Goal: Information Seeking & Learning: Find specific fact

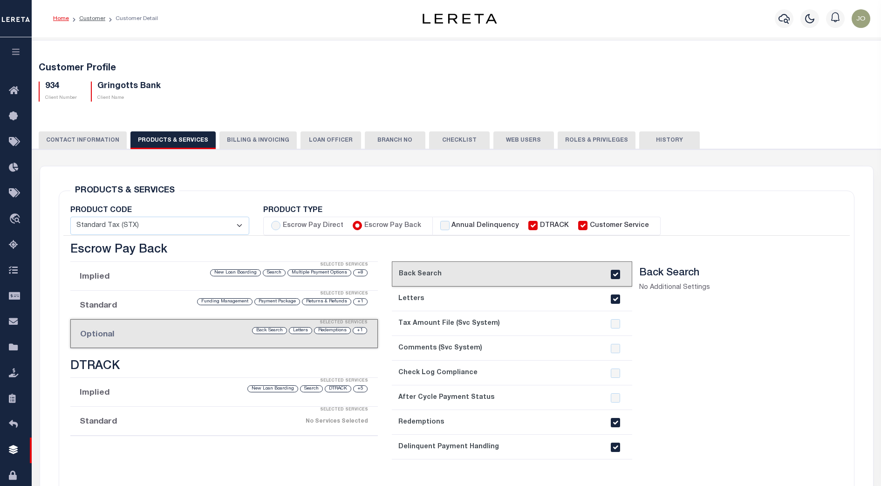
click at [243, 70] on h5 "Customer Profile" at bounding box center [457, 68] width 836 height 11
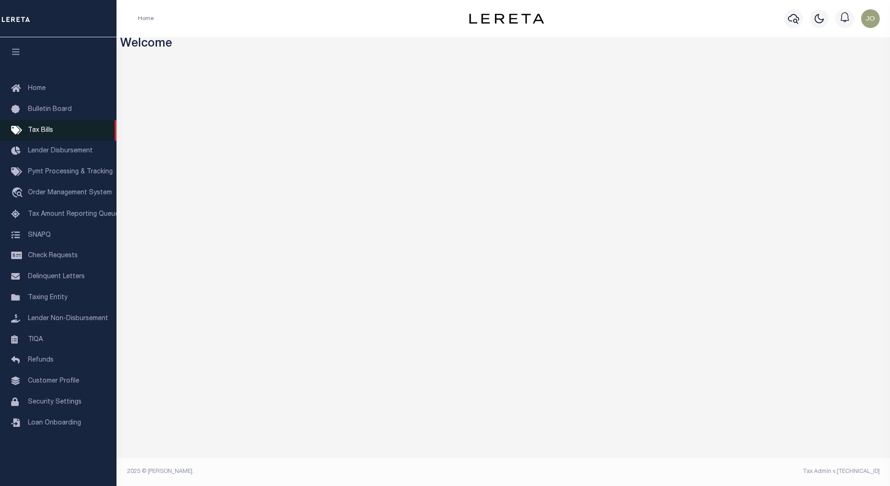
click at [54, 127] on link "Tax Bills" at bounding box center [58, 130] width 116 height 21
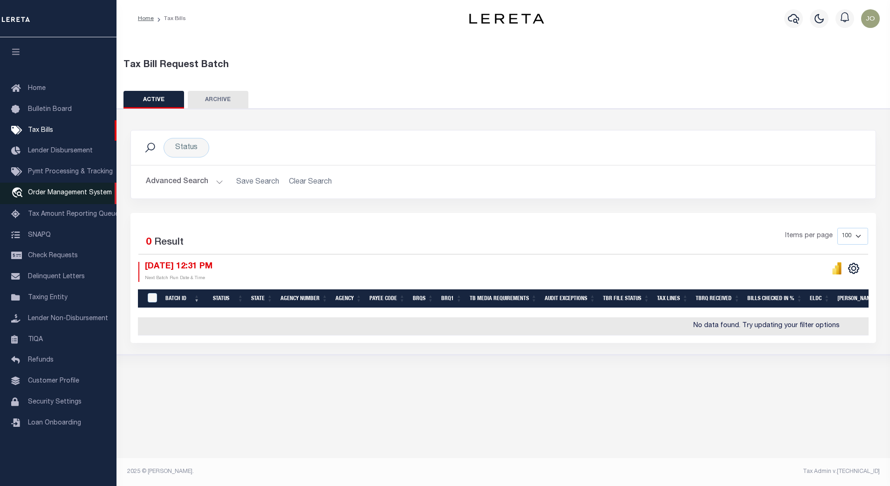
click at [67, 195] on span "Order Management System" at bounding box center [70, 193] width 84 height 7
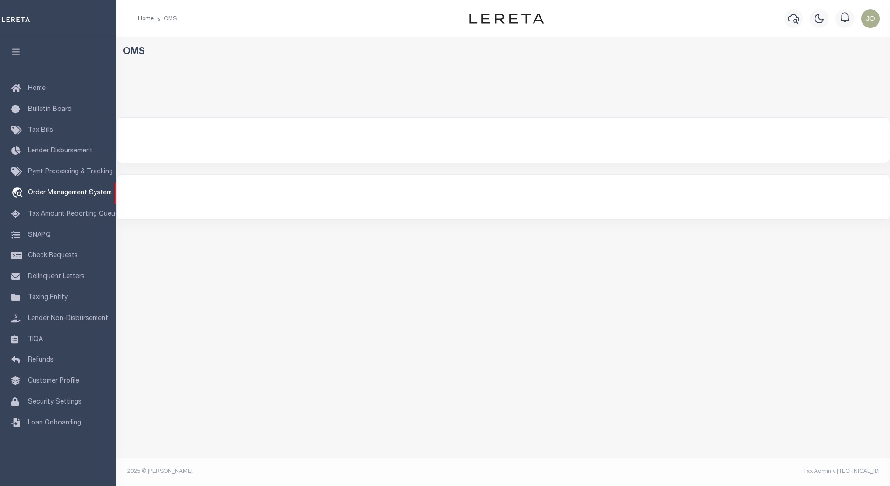
select select "200"
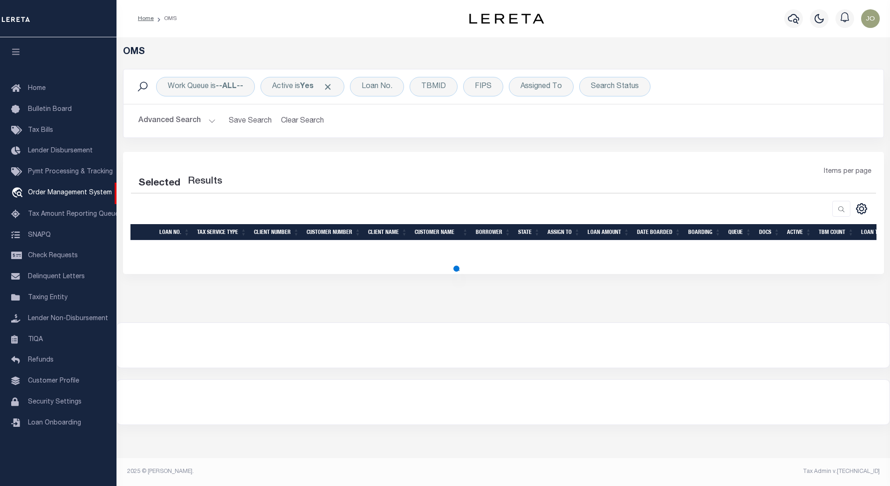
select select "200"
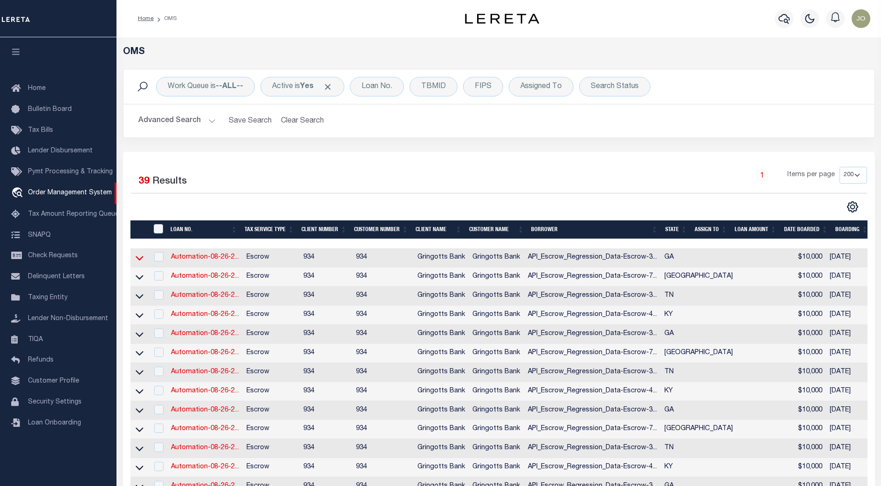
click at [140, 259] on icon at bounding box center [140, 258] width 8 height 10
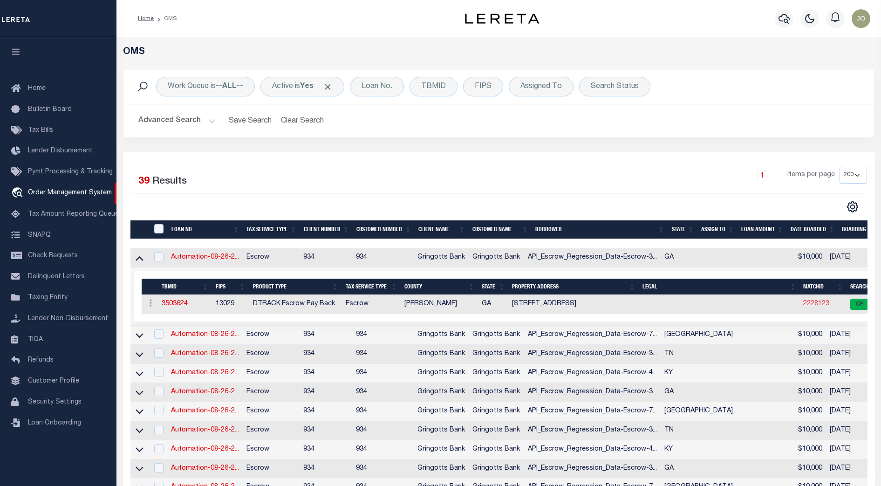
click at [803, 307] on link "2228123" at bounding box center [816, 303] width 26 height 7
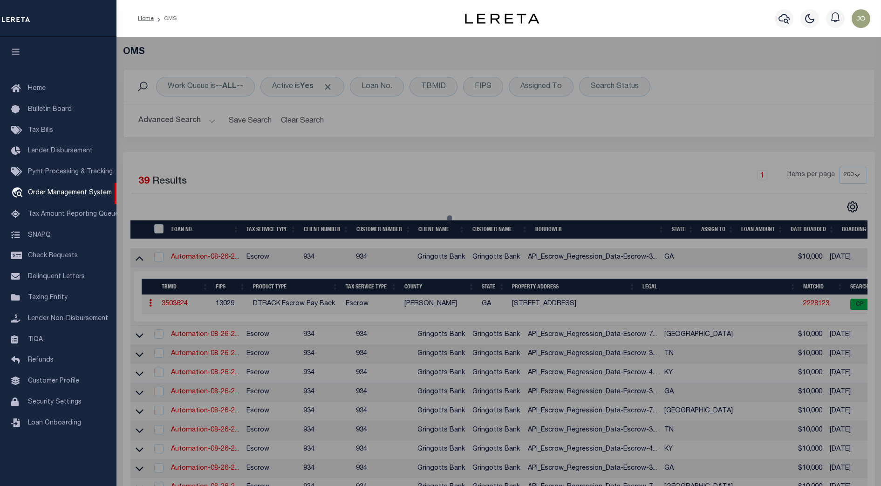
checkbox input "false"
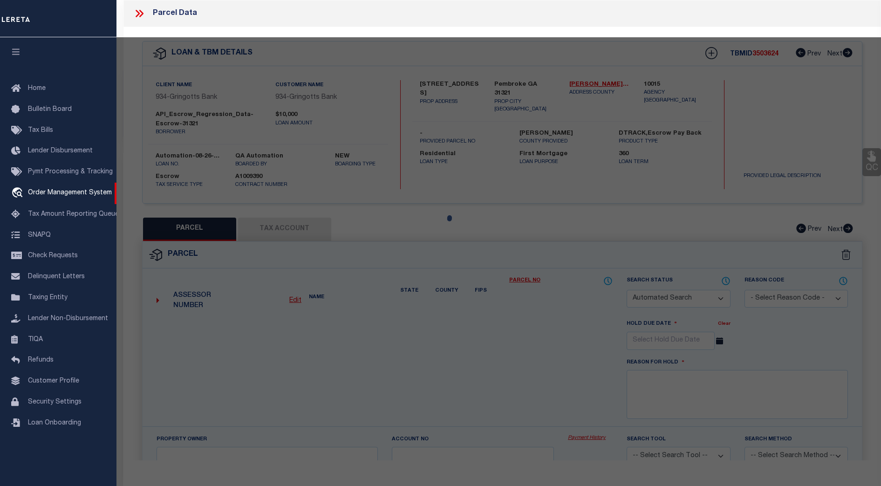
select select "CP"
type input "LEROY,GORDON & MART,LINDA"
select select "ATL"
select select "ADD"
type input "351 S POPLAR ST"
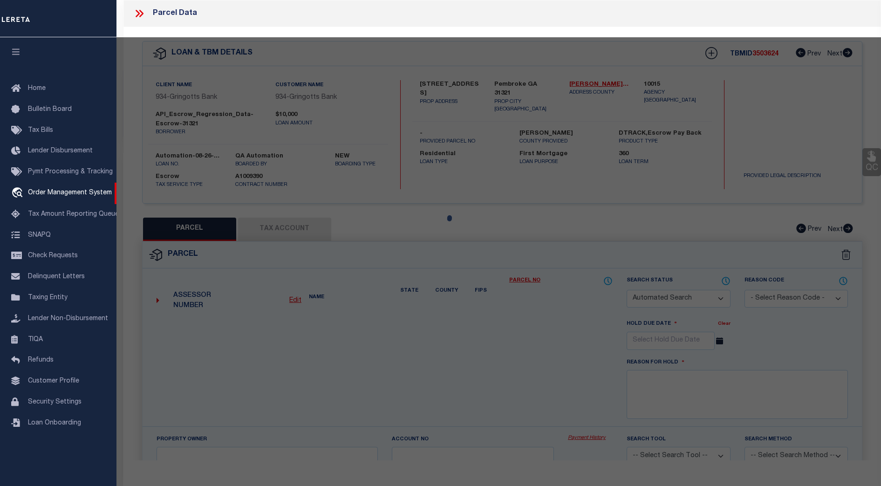
type input "PEMBROKE, GA 31321"
type textarea "19GMD PS451:8 SPLIT '97"
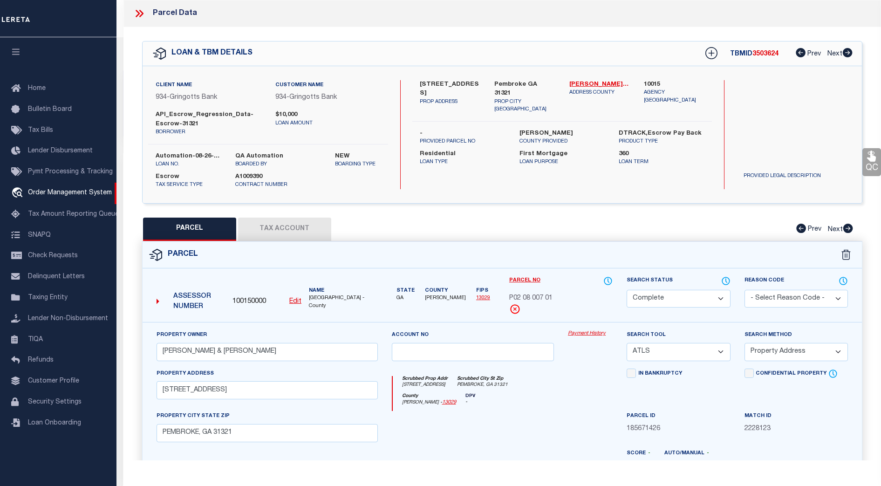
click at [283, 229] on button "Tax Account" at bounding box center [284, 229] width 93 height 23
select select "100"
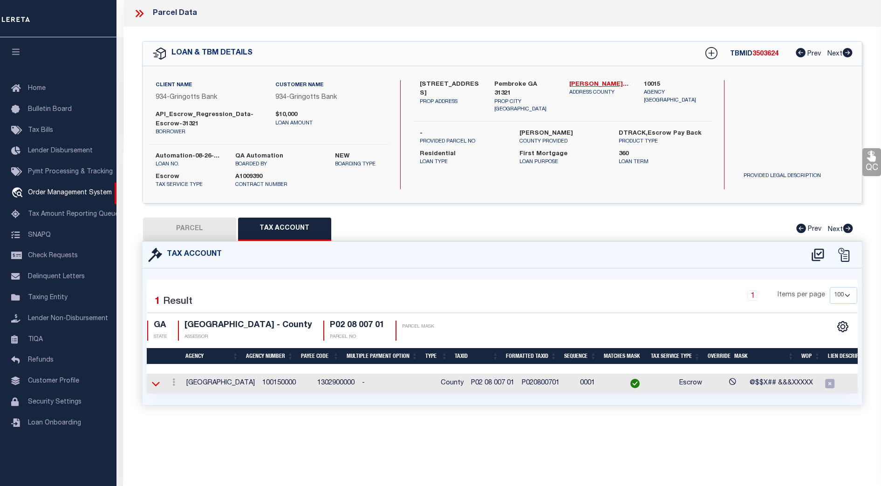
click at [158, 384] on icon at bounding box center [156, 384] width 8 height 10
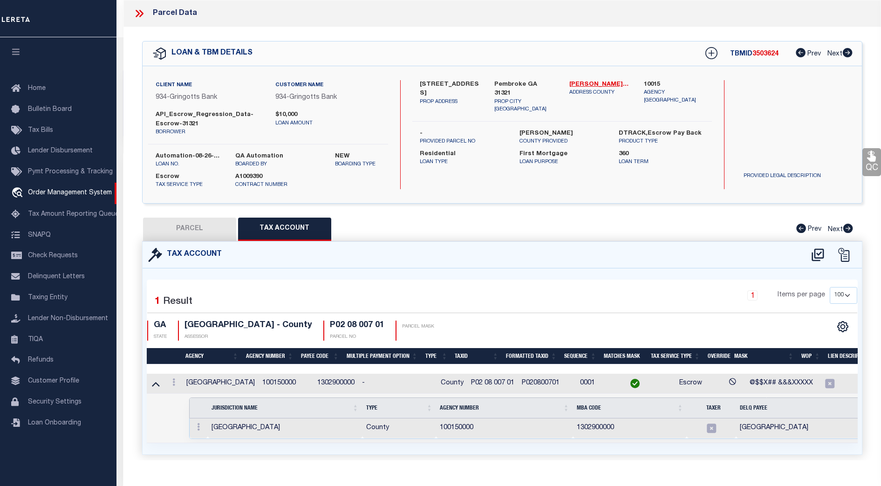
click at [549, 318] on div "Selected 1 Result 1 Items per page 10 25 50 100 GA STATE BRYAN COUNTY - County" at bounding box center [502, 314] width 725 height 54
click at [480, 280] on div "Selected 1 Result 1 Items per page 10 25 50 100 GA STATE ASSESSOR" at bounding box center [502, 362] width 711 height 164
click at [139, 17] on icon at bounding box center [139, 13] width 12 height 12
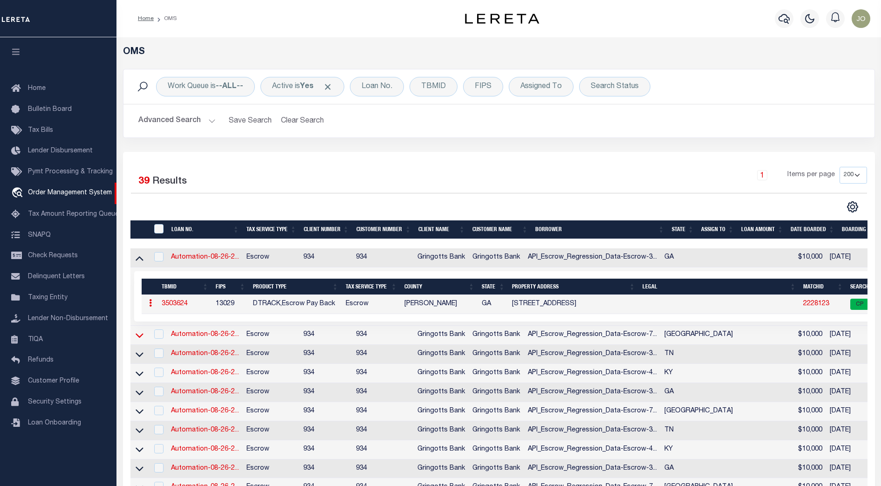
click at [141, 336] on icon at bounding box center [140, 335] width 8 height 10
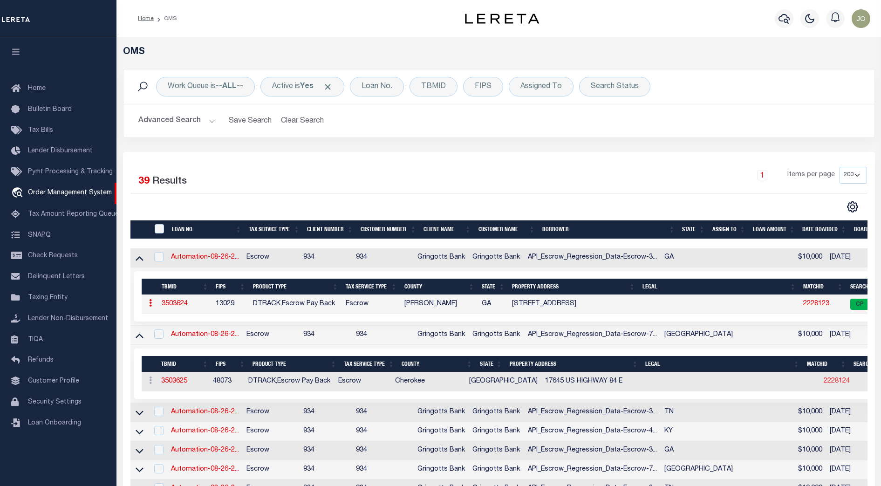
click at [824, 382] on link "2228124" at bounding box center [837, 381] width 26 height 7
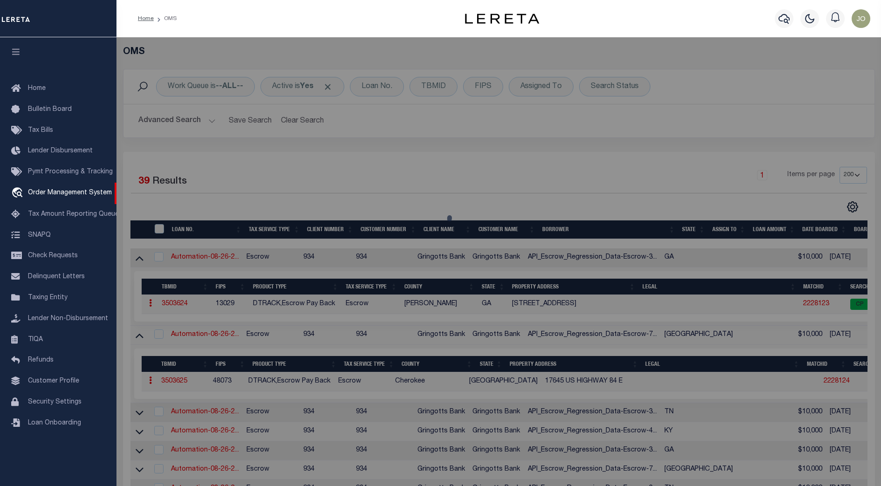
select select "AS"
select select
checkbox input "false"
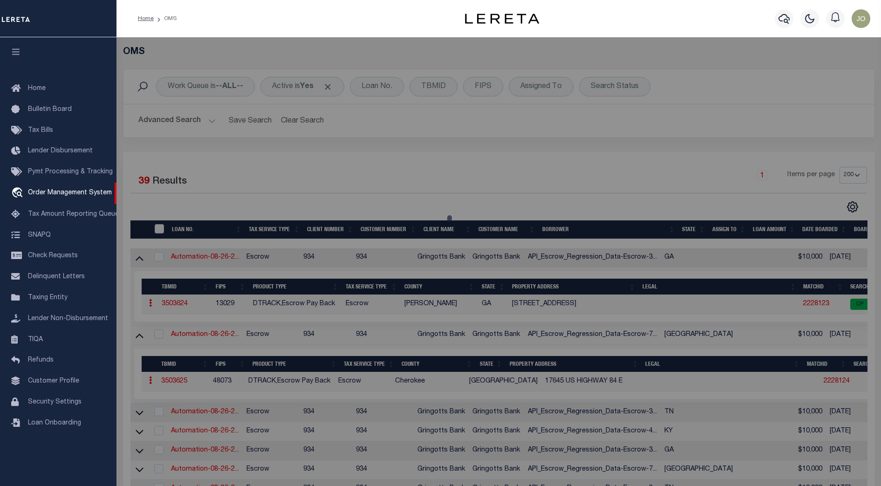
select select "CP"
type input "BRITTON JAMES C & LA RETTA"
type input "000344-08050-0007000"
select select "ATL"
select select "ADD"
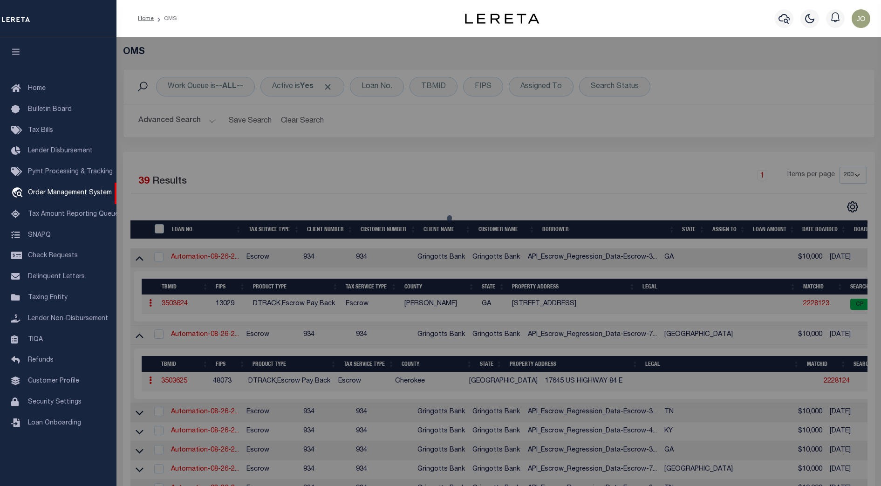
type input "17645 US HWY 84 E"
type input "RUSK TX 75785"
type textarea "A 344 BLK 805 TR 7 S HALBERT K11"
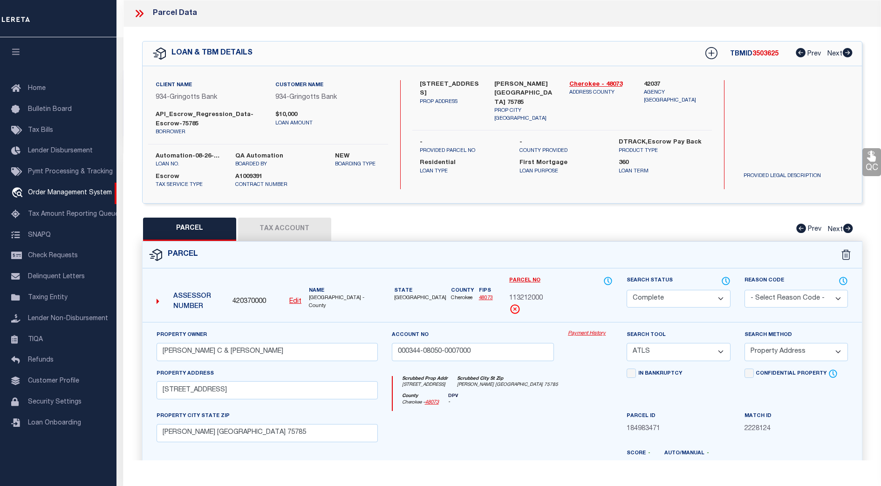
drag, startPoint x: 270, startPoint y: 224, endPoint x: 279, endPoint y: 229, distance: 9.8
click at [276, 227] on button "Tax Account" at bounding box center [284, 229] width 93 height 23
select select "100"
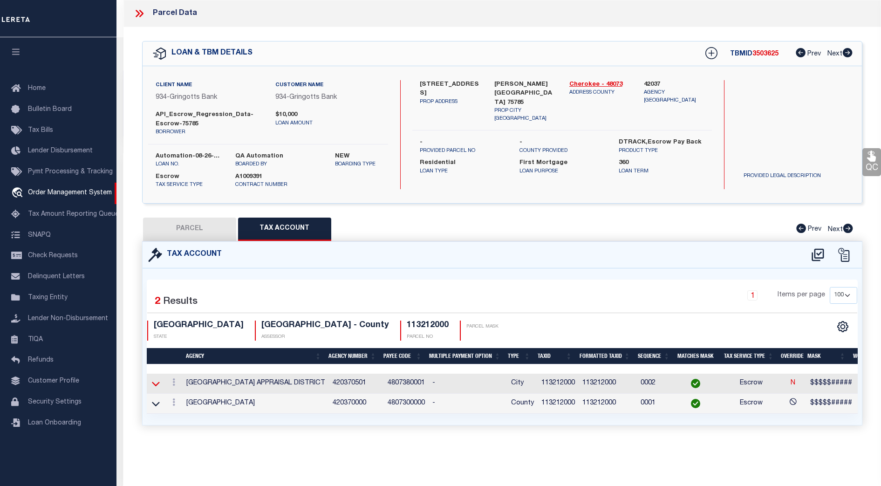
click at [158, 382] on icon at bounding box center [156, 384] width 8 height 10
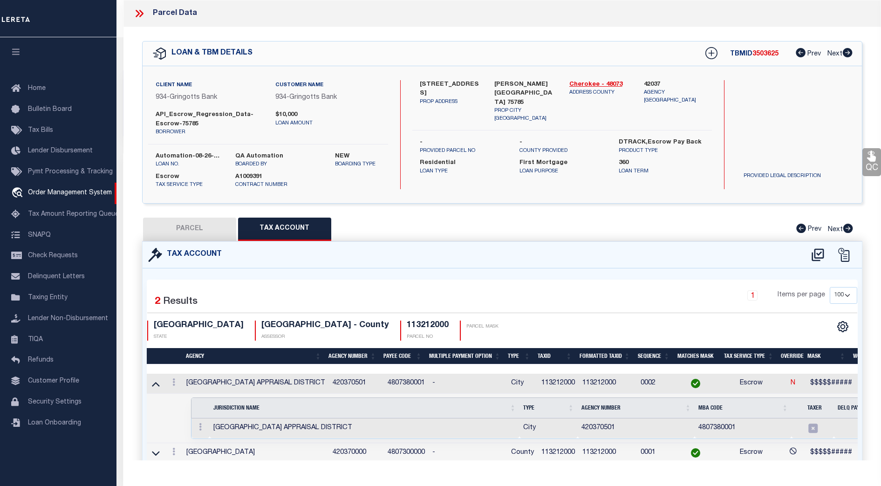
click at [347, 382] on td "420370501" at bounding box center [356, 384] width 55 height 20
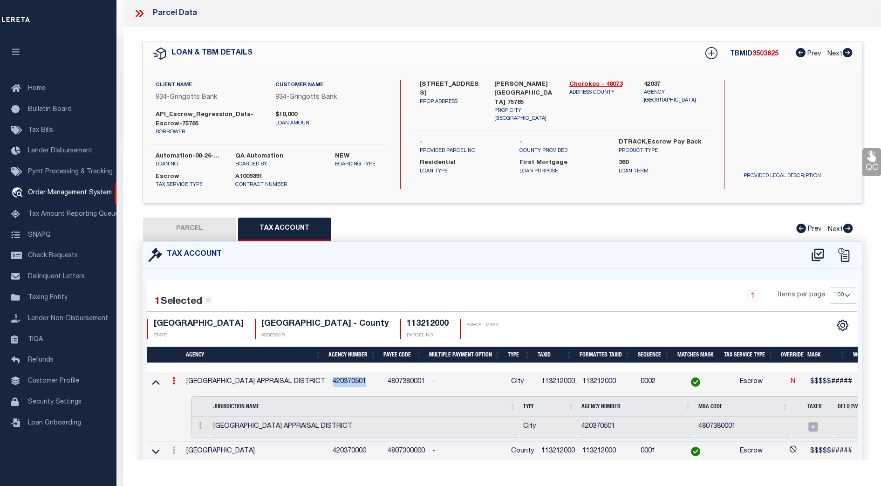
click at [347, 382] on td "420370501" at bounding box center [356, 382] width 55 height 20
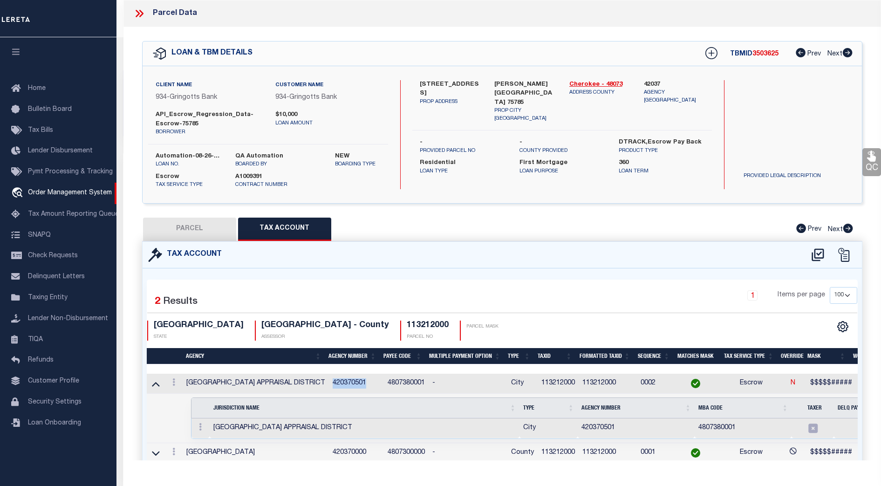
copy td "420370501"
click at [342, 454] on td "420370000" at bounding box center [356, 453] width 55 height 20
copy td "420370000"
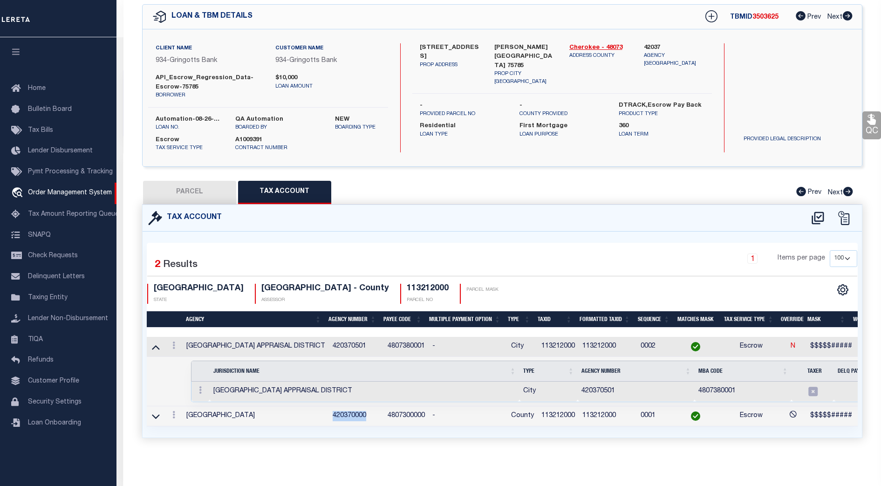
click at [511, 260] on div "1 Items per page 10 25 50 100" at bounding box center [592, 262] width 529 height 24
click at [157, 412] on icon at bounding box center [156, 416] width 8 height 10
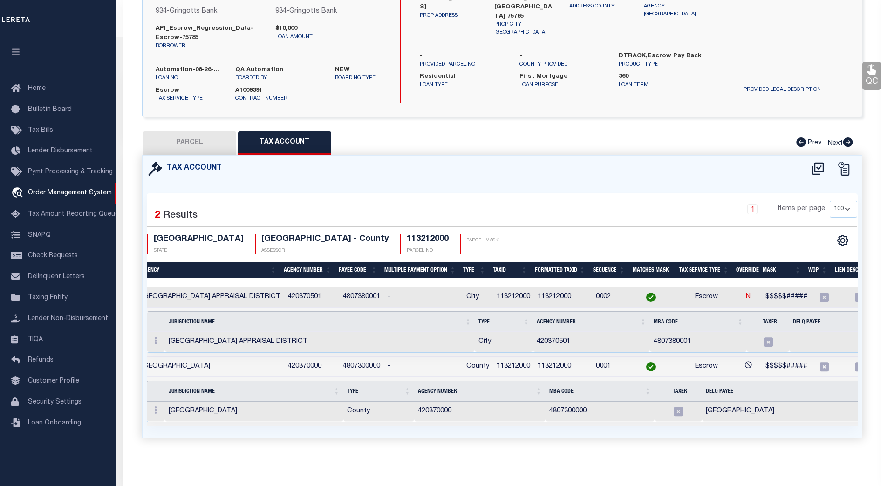
scroll to position [0, 0]
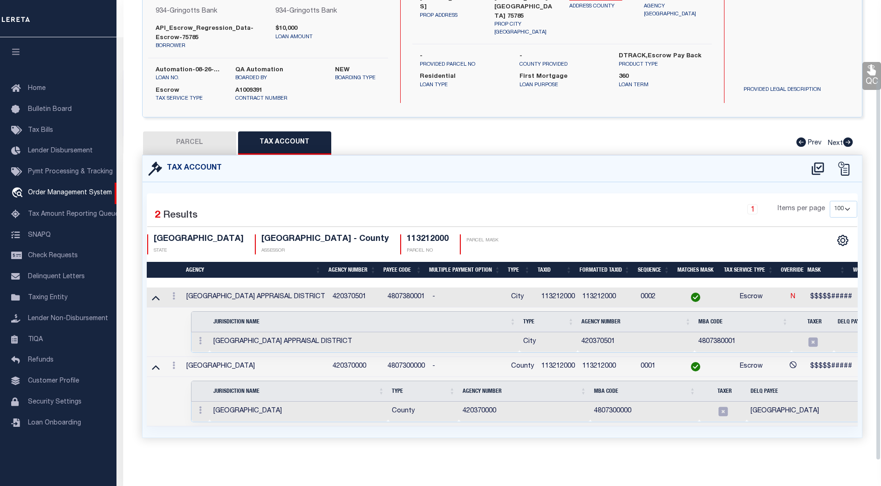
click at [242, 208] on div "1 Selected 2 Results" at bounding box center [230, 214] width 167 height 26
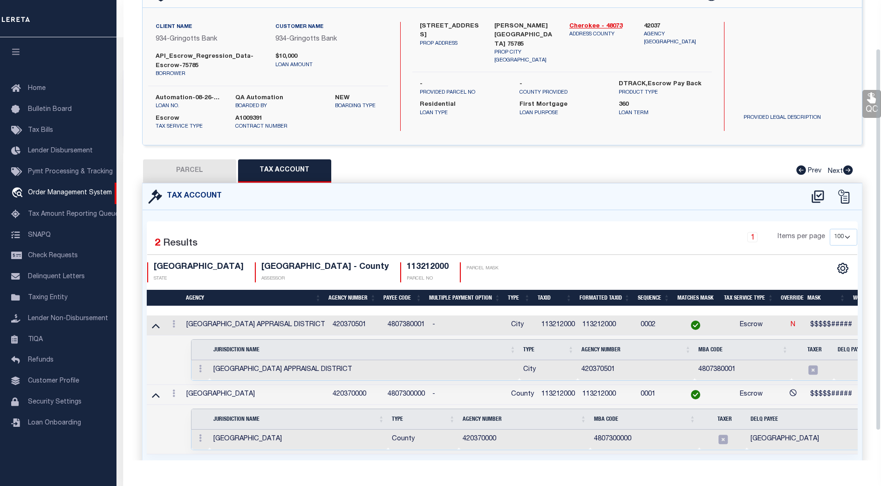
scroll to position [94, 0]
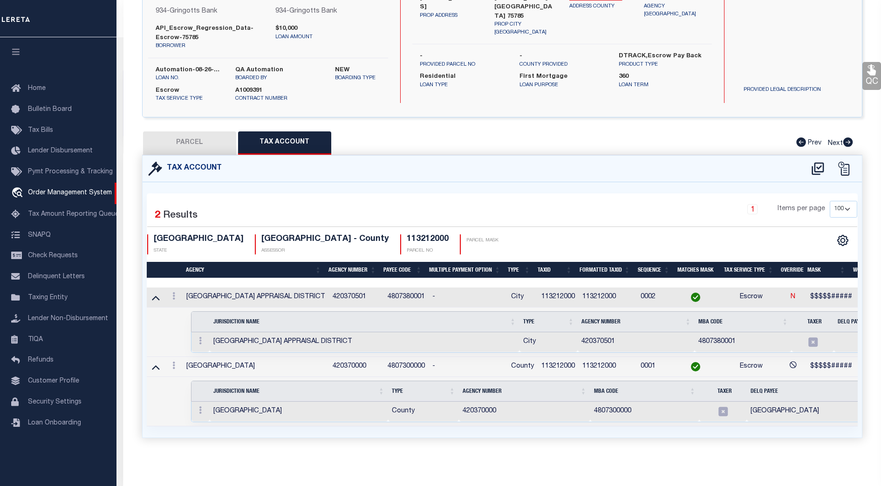
click at [646, 287] on td "0002" at bounding box center [656, 297] width 39 height 20
click at [555, 234] on div "CSV Export Selected Print Show Filter Show Search Columns 0: 1: 2: Agency 3: Ag…" at bounding box center [679, 244] width 355 height 20
click at [443, 217] on div "1 Items per page 10 25 50 100" at bounding box center [592, 214] width 543 height 26
click at [495, 205] on div "1 Items per page 10 25 50 100" at bounding box center [592, 213] width 529 height 24
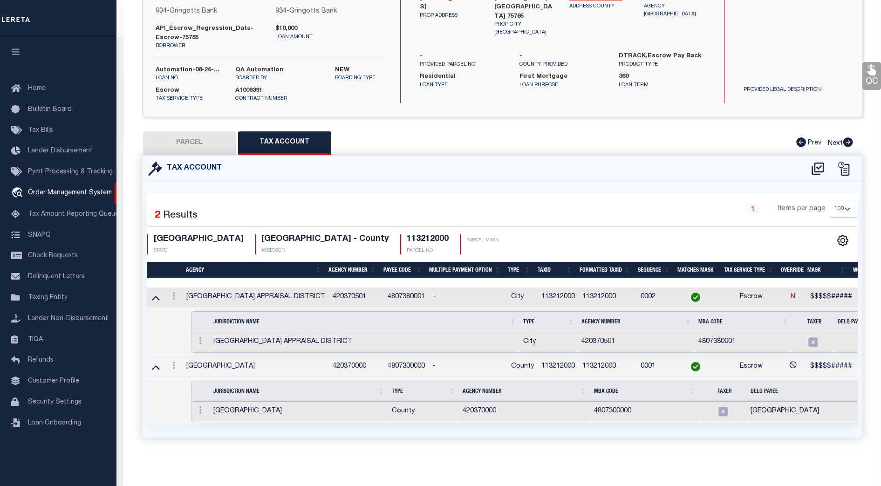
click at [596, 221] on div "1 Selected 2 Results 1 Items per page 10 25 50 100 TX STATE CHEROKEE COUNTY - C…" at bounding box center [502, 228] width 725 height 54
click at [172, 292] on icon at bounding box center [173, 295] width 3 height 7
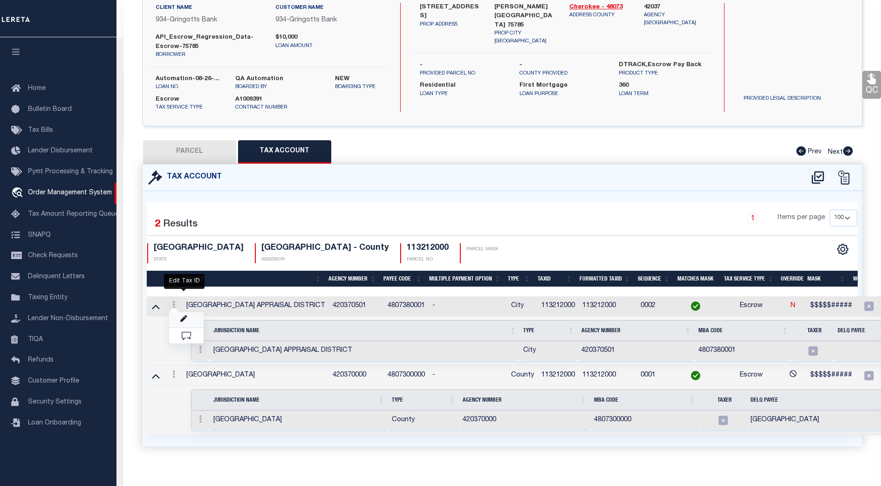
click at [187, 318] on icon "" at bounding box center [183, 318] width 7 height 7
type input "113212000"
type textarea "$$$$$#####"
checkbox input "true"
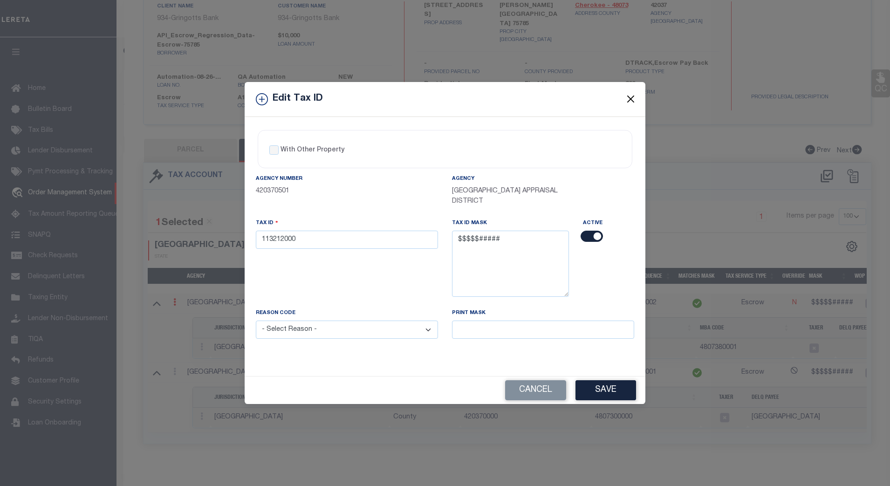
click at [630, 97] on button "Close" at bounding box center [631, 99] width 12 height 12
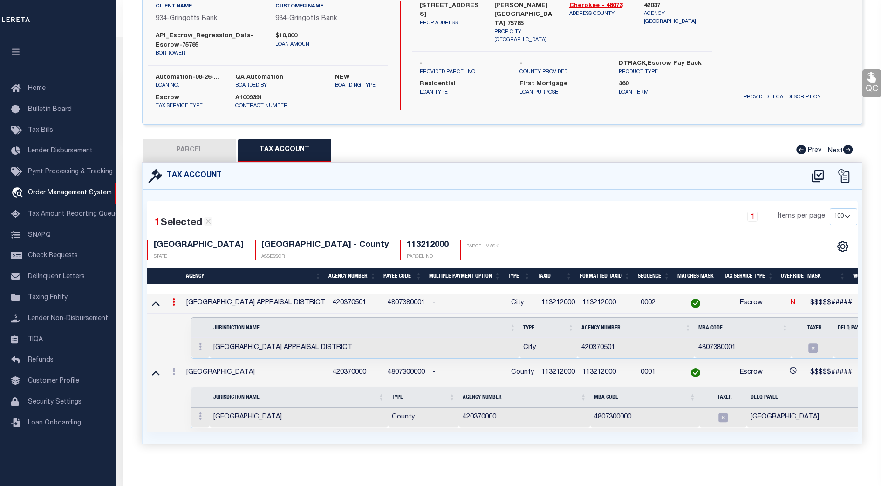
click at [645, 303] on td "0002" at bounding box center [656, 304] width 39 height 20
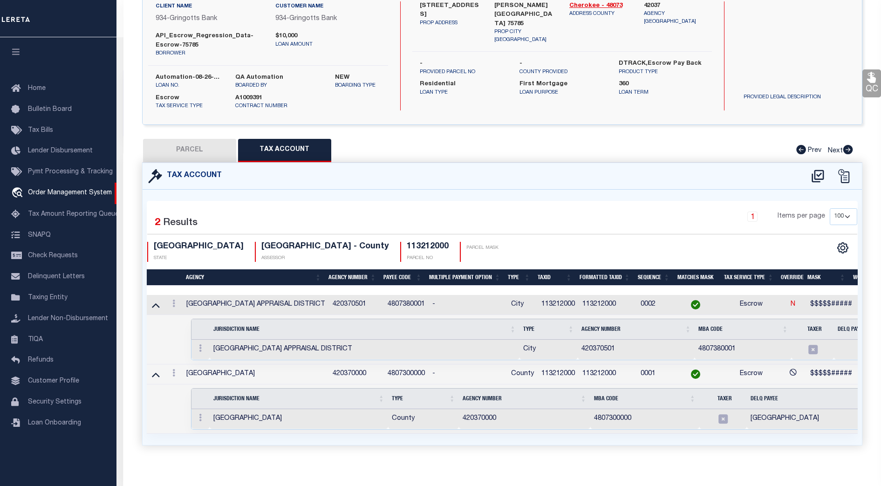
click at [557, 301] on td "113212000" at bounding box center [558, 305] width 41 height 20
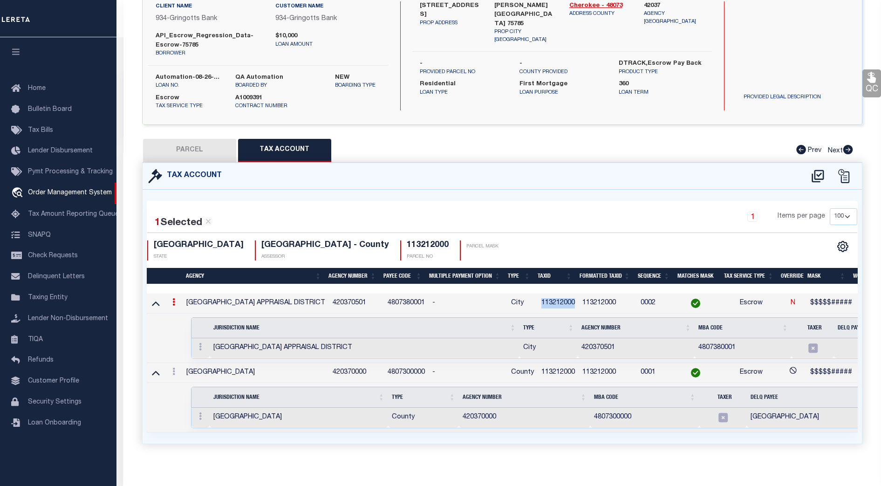
click at [557, 301] on td "113212000" at bounding box center [558, 304] width 41 height 20
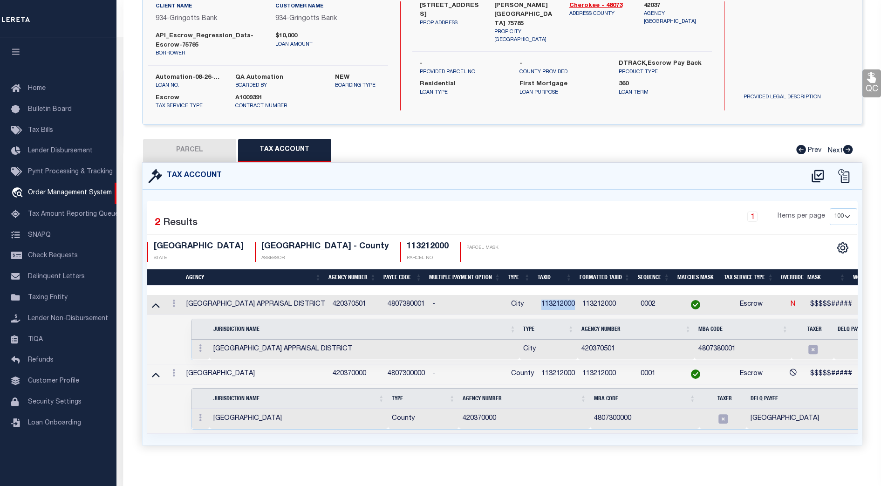
copy td "113212000"
click at [705, 354] on td "4807380001" at bounding box center [743, 350] width 97 height 20
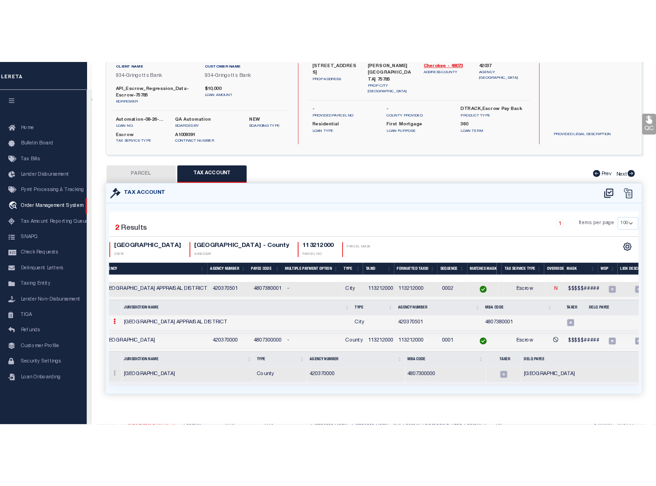
scroll to position [0, 0]
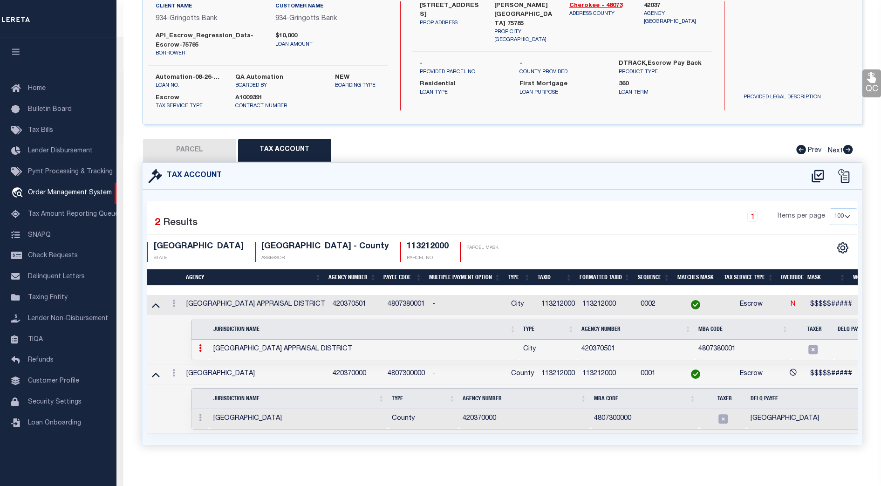
click at [555, 422] on td "420370000" at bounding box center [524, 419] width 131 height 20
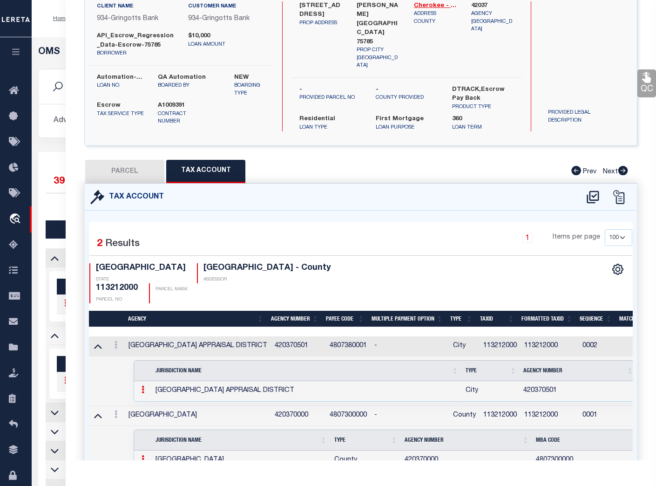
click at [50, 201] on div at bounding box center [195, 207] width 298 height 12
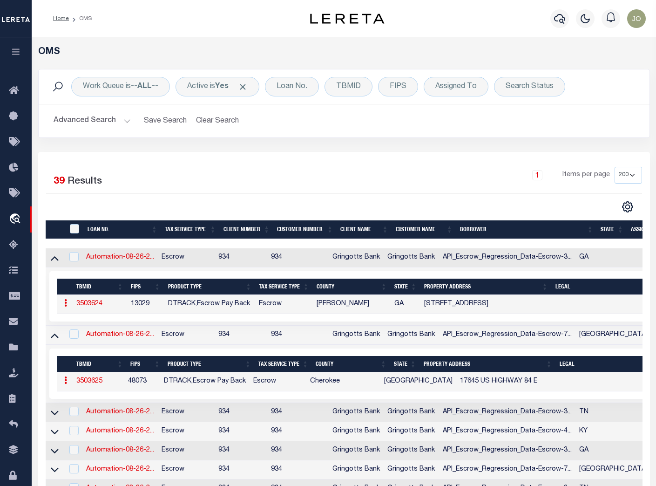
click at [102, 122] on button "Advanced Search" at bounding box center [92, 121] width 77 height 18
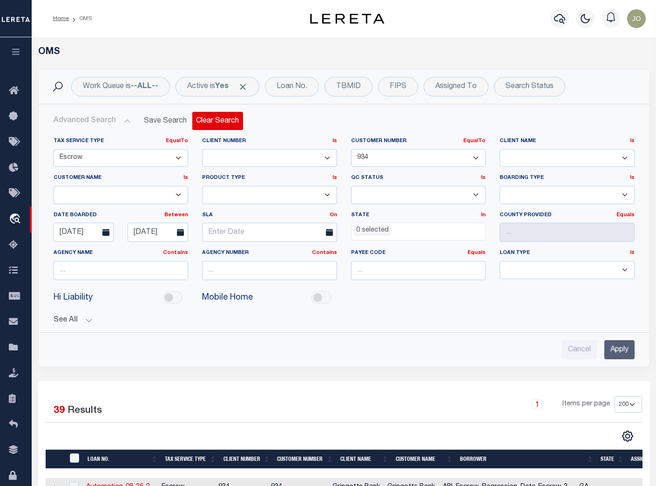
click at [221, 118] on button "Clear Search" at bounding box center [217, 121] width 51 height 18
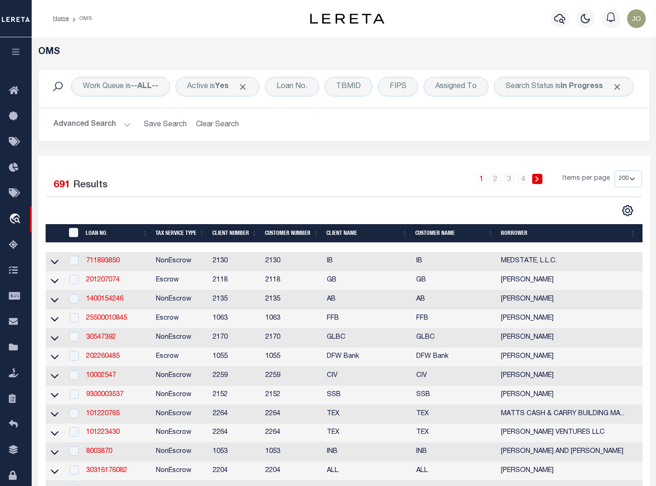
click at [116, 123] on button "Advanced Search" at bounding box center [92, 125] width 77 height 18
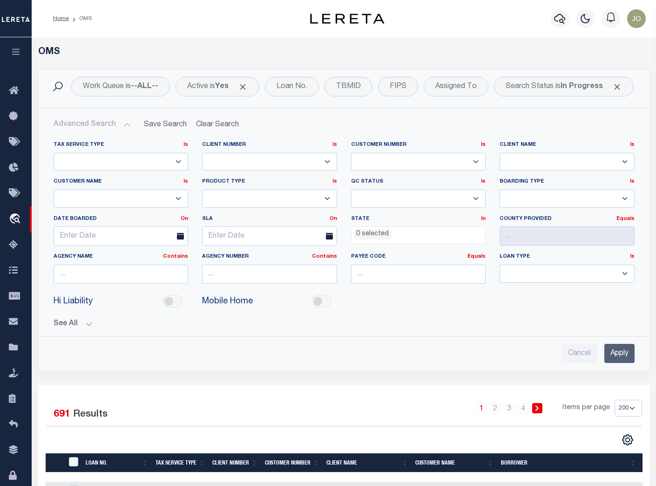
click at [247, 155] on select "1011 1012 1013 1014 101814 101862 1019 1042 1049 1052 1053 1055 1058 1061 1063 …" at bounding box center [269, 162] width 135 height 18
click at [227, 273] on input "text" at bounding box center [269, 274] width 135 height 19
paste input "130850000"
type input "130850000"
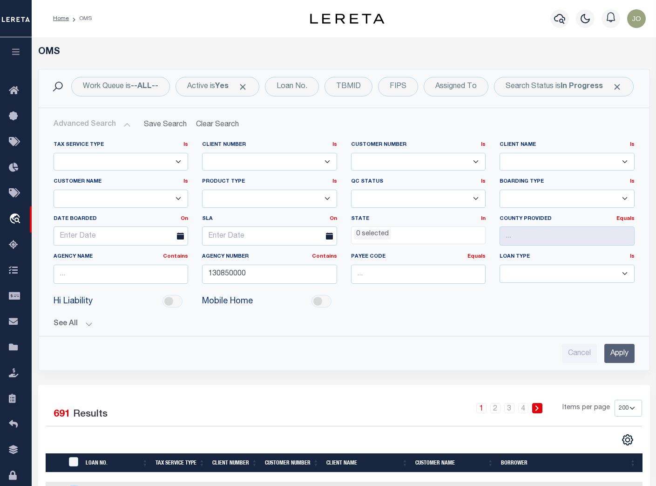
click at [617, 355] on input "Apply" at bounding box center [620, 353] width 30 height 19
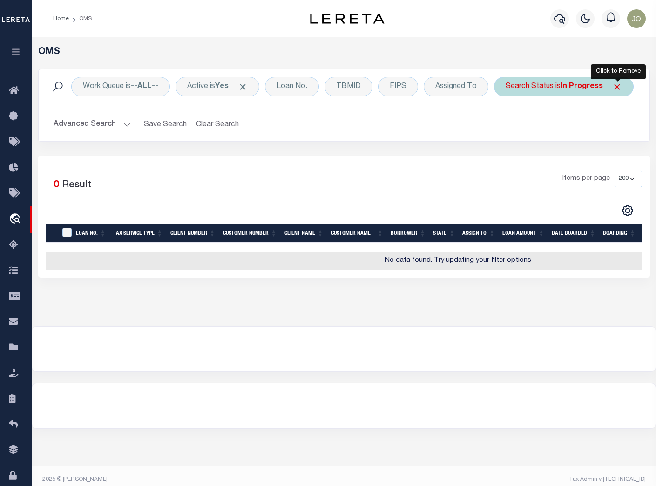
click at [620, 87] on span "Click to Remove" at bounding box center [618, 87] width 10 height 10
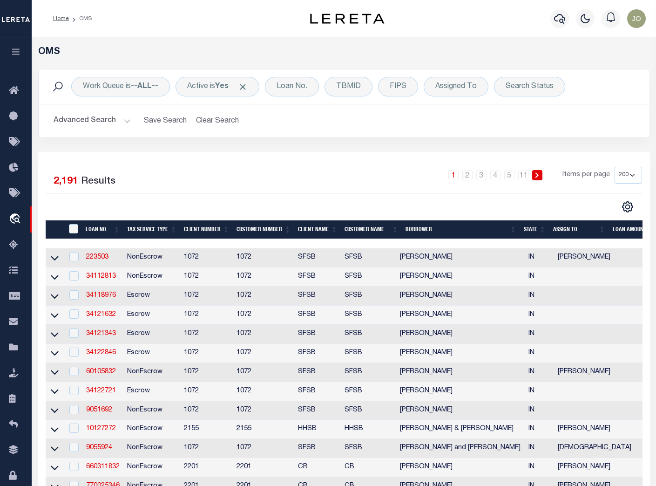
click at [380, 195] on div "Selected 2,191 Results 1 2 3 4 5 … 11 Items per page 10 25 50 100 200" at bounding box center [344, 190] width 611 height 46
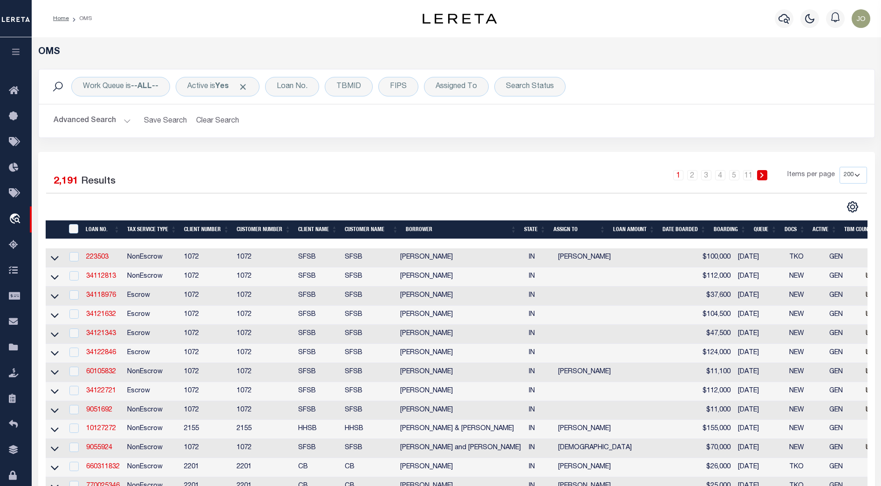
click at [498, 197] on div "Selected 2,191 Results 1 2 3 4 5 … 11 Items per page 10 25 50 100 200" at bounding box center [457, 190] width 836 height 46
click at [185, 189] on div "Selected 2,191 Results" at bounding box center [143, 180] width 195 height 26
click at [123, 122] on button "Advanced Search" at bounding box center [92, 121] width 77 height 18
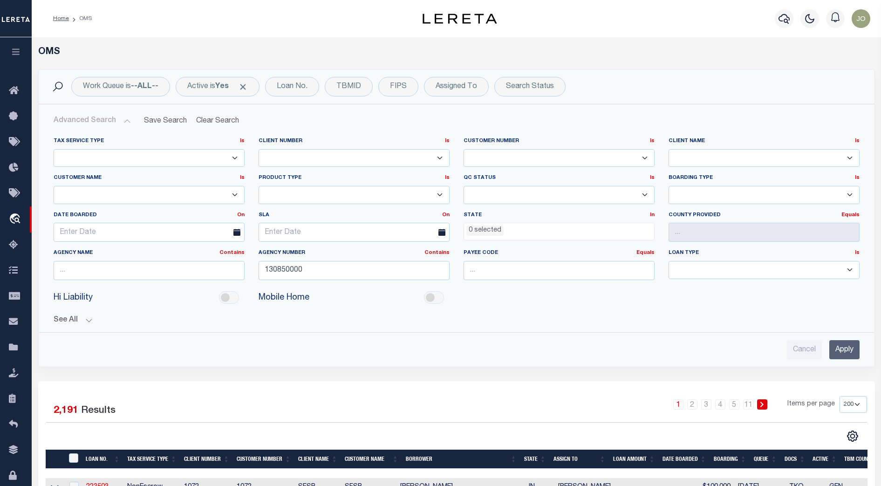
click at [85, 321] on button "See All" at bounding box center [457, 320] width 806 height 9
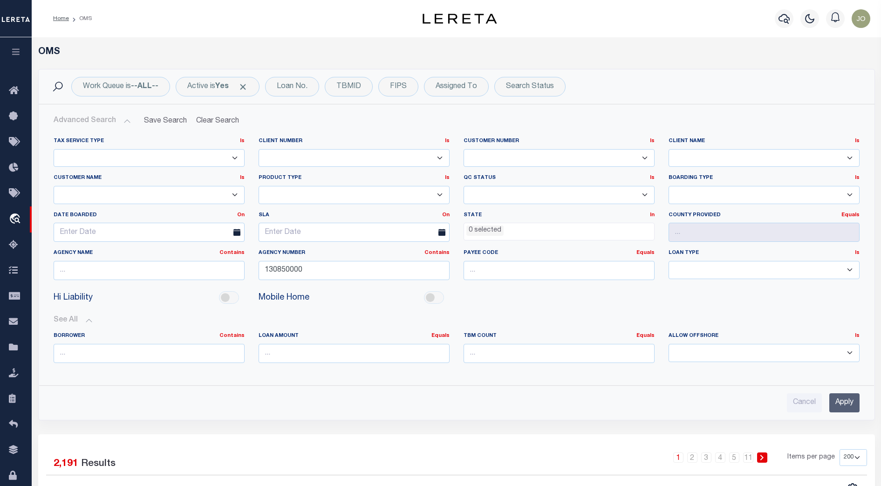
click at [556, 310] on div "See All BORROWER Contains Contains Is Equals Equals Is" at bounding box center [457, 342] width 806 height 69
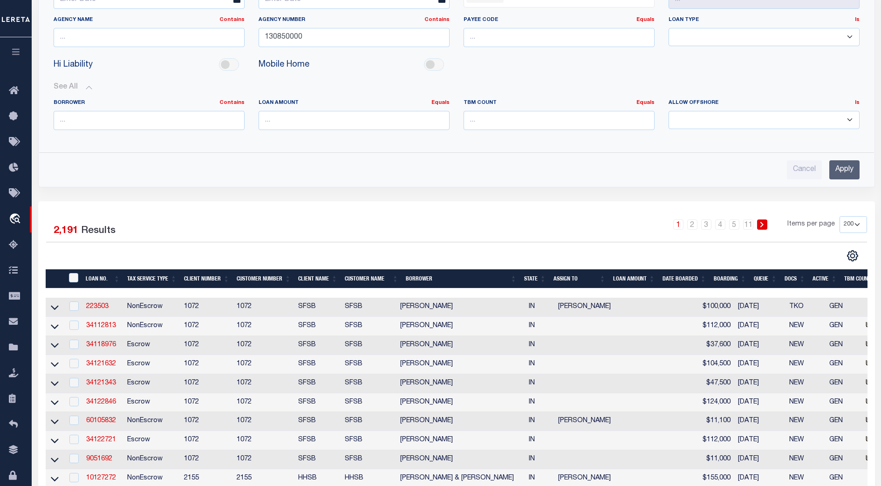
scroll to position [291, 0]
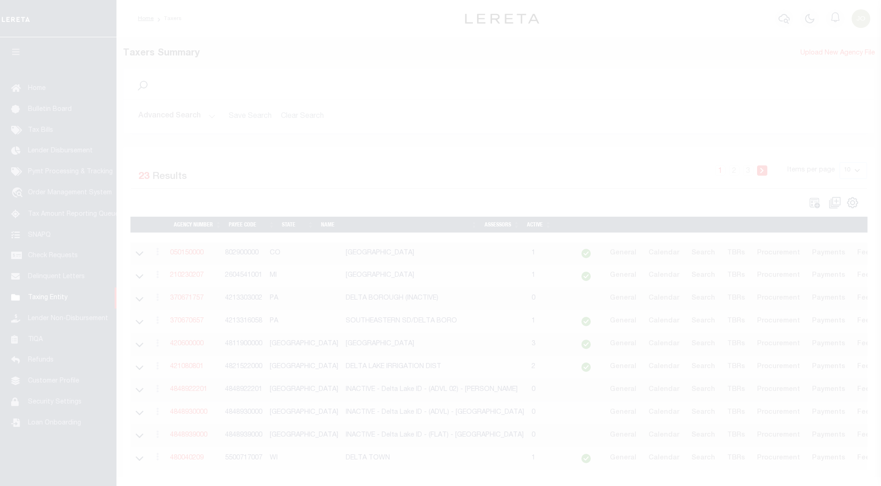
select select
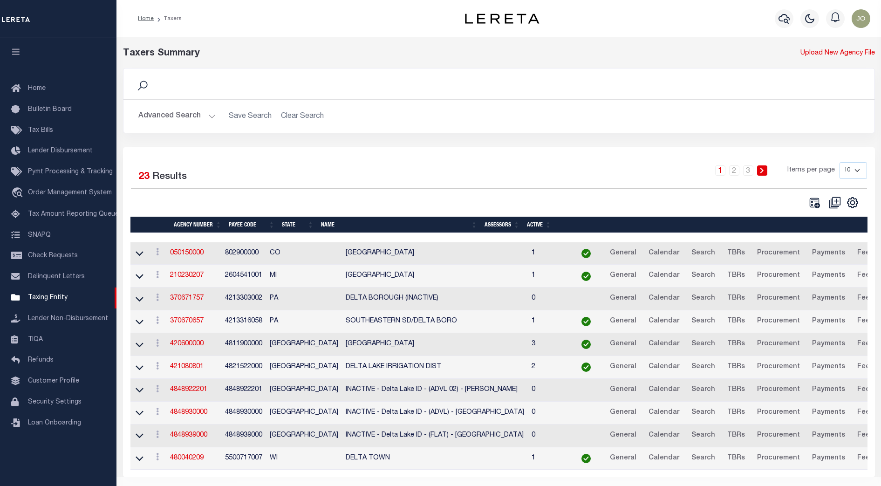
click at [187, 121] on button "Advanced Search" at bounding box center [176, 116] width 77 height 18
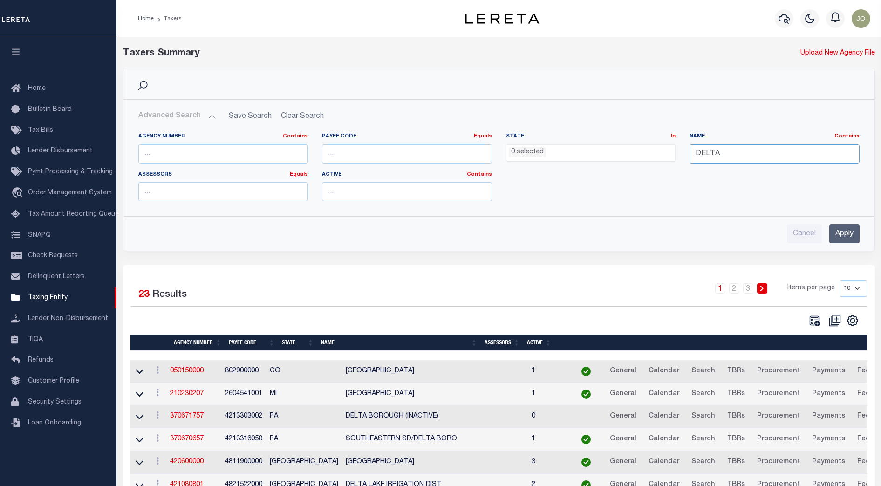
click at [743, 155] on input "DELTA" at bounding box center [774, 153] width 170 height 19
click at [232, 159] on input "text" at bounding box center [223, 153] width 170 height 19
paste input "420370501"
click at [838, 232] on input "Apply" at bounding box center [844, 233] width 30 height 19
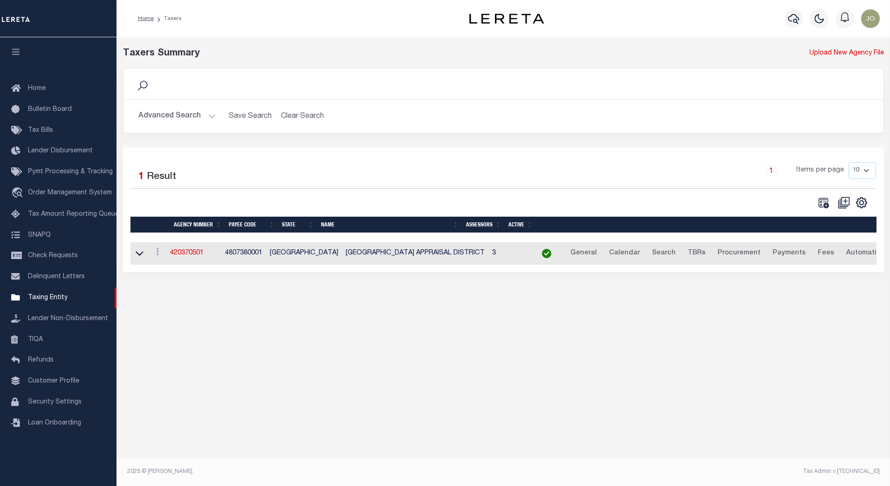
click at [187, 117] on button "Advanced Search" at bounding box center [176, 116] width 77 height 18
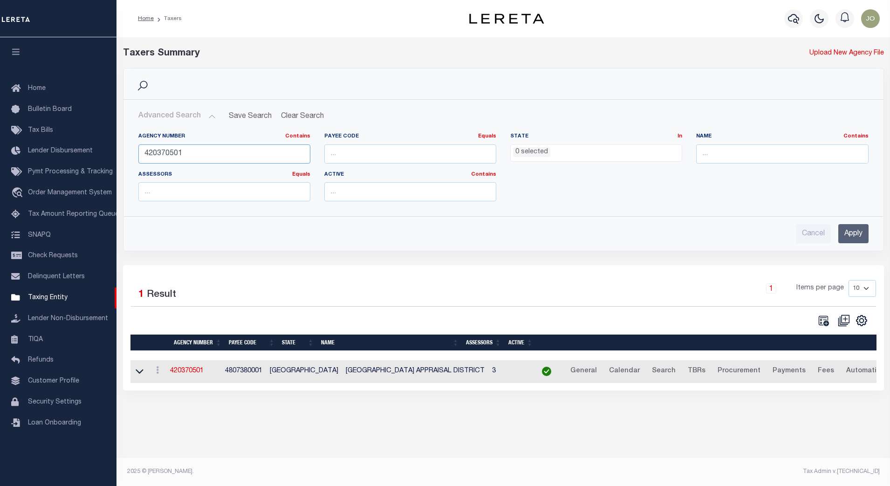
click at [193, 155] on input "420370501" at bounding box center [224, 153] width 172 height 19
click at [854, 236] on input "Apply" at bounding box center [853, 233] width 30 height 19
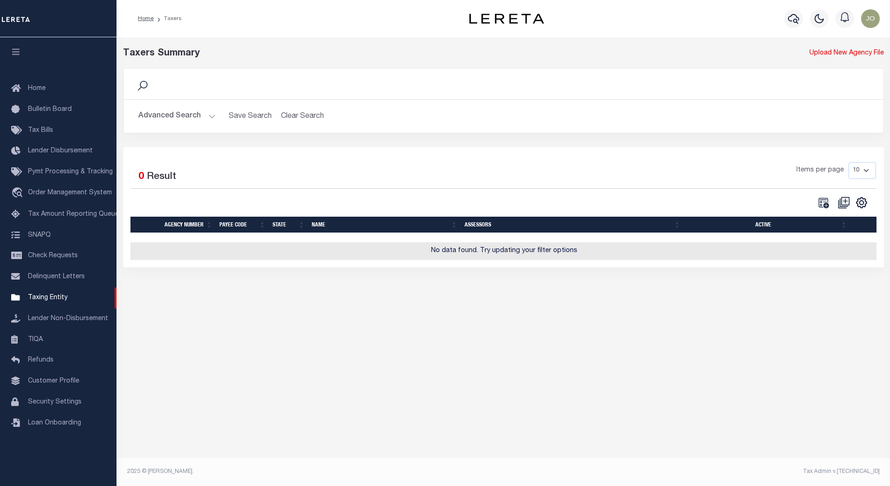
click at [435, 178] on div "Items per page 10 25 50 100" at bounding box center [598, 174] width 555 height 24
click at [180, 109] on button "Advanced Search" at bounding box center [176, 116] width 77 height 18
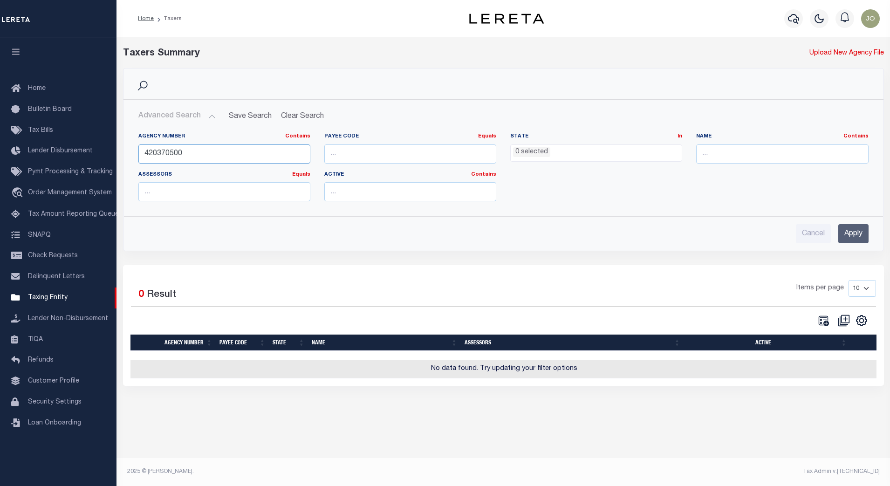
click at [232, 156] on input "420370500" at bounding box center [224, 153] width 172 height 19
paste input "0"
type input "420370000"
click at [857, 227] on input "Apply" at bounding box center [853, 233] width 30 height 19
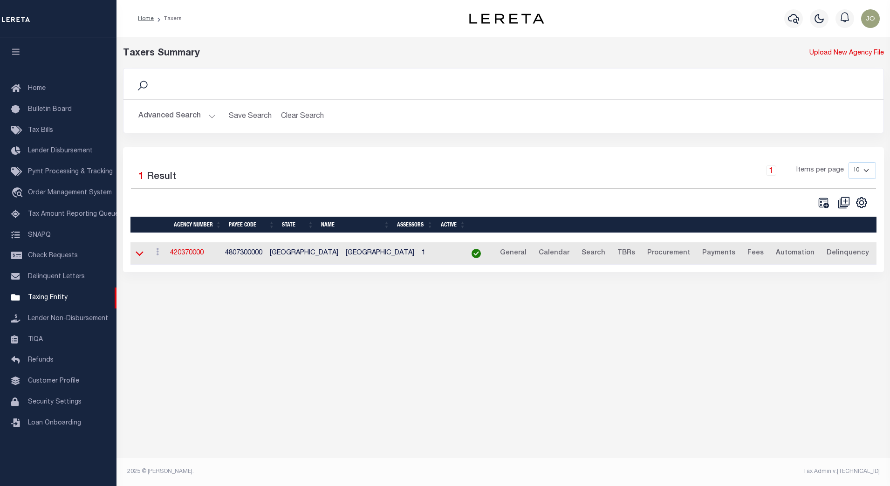
click at [141, 253] on icon at bounding box center [140, 253] width 8 height 10
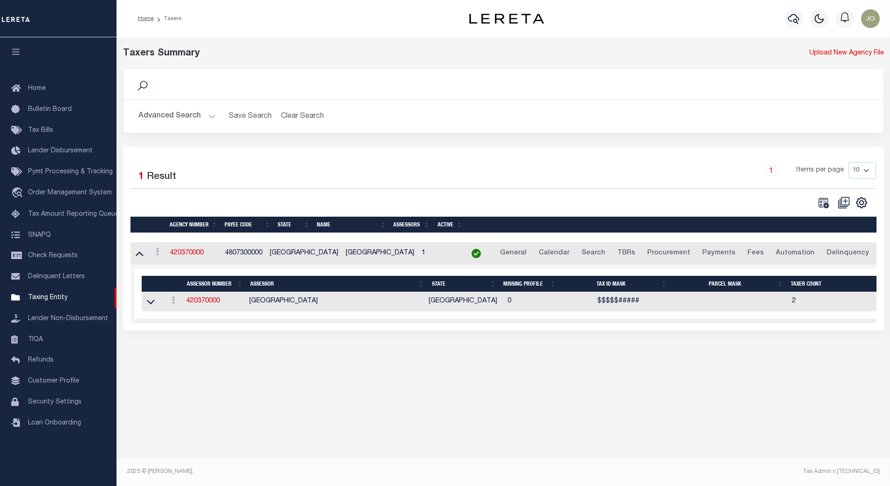
click at [208, 117] on button "Advanced Search" at bounding box center [176, 116] width 77 height 18
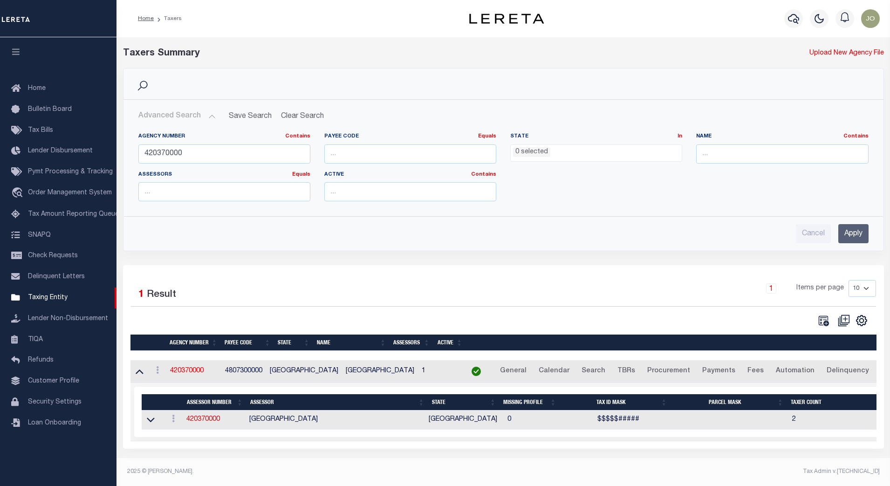
click at [362, 227] on div "Cancel Apply" at bounding box center [503, 233] width 730 height 19
click at [679, 189] on div "Agency Number Contains Contains Is 420370000 Payee Code Equals Equals Is Not Eq…" at bounding box center [503, 171] width 744 height 76
click at [540, 153] on li "0 selected" at bounding box center [531, 152] width 37 height 10
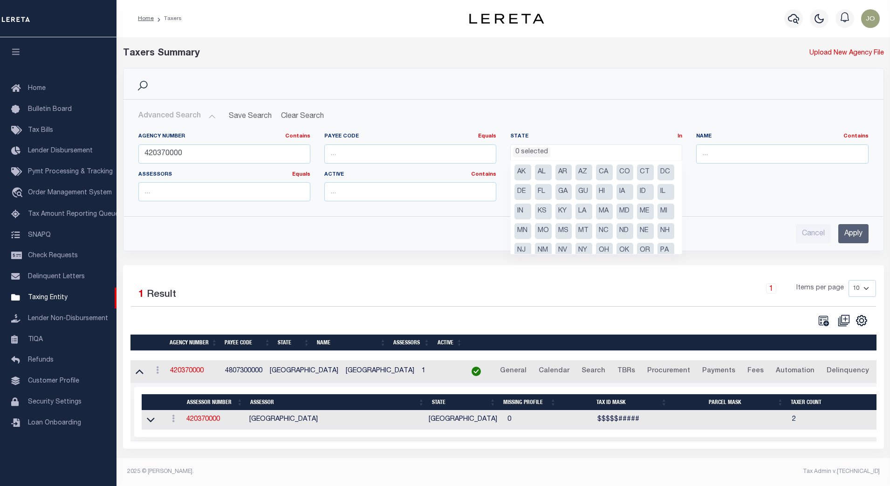
scroll to position [58, 0]
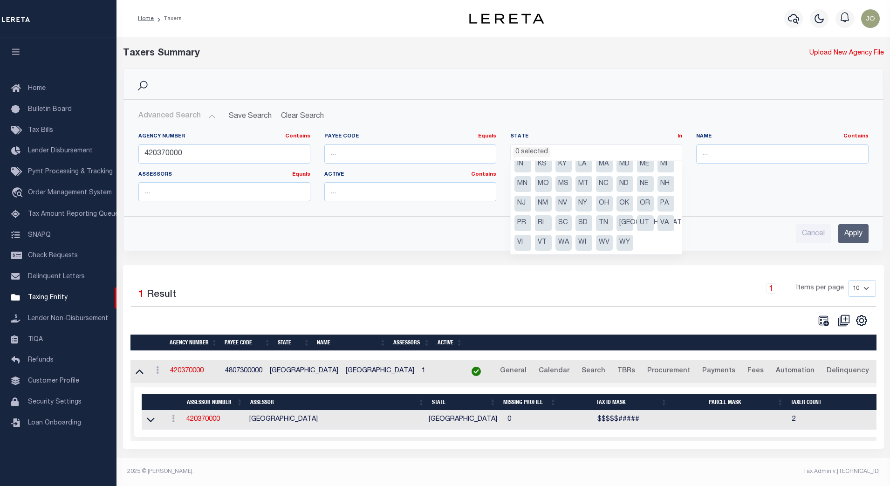
click at [531, 196] on li "NJ" at bounding box center [522, 204] width 17 height 16
select select "NJ"
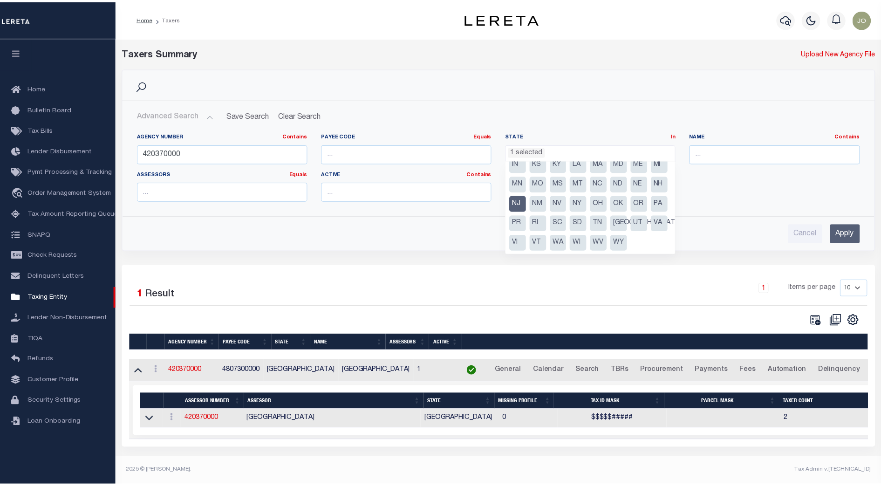
scroll to position [268, 0]
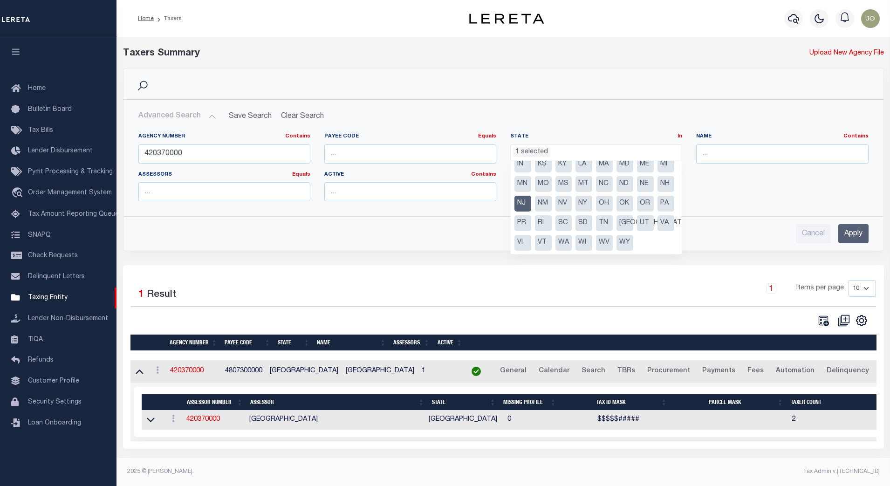
click at [737, 214] on div "Agency Number Contains Contains Is 420370000 Payee Code Equals Equals Is Not Eq…" at bounding box center [503, 184] width 745 height 118
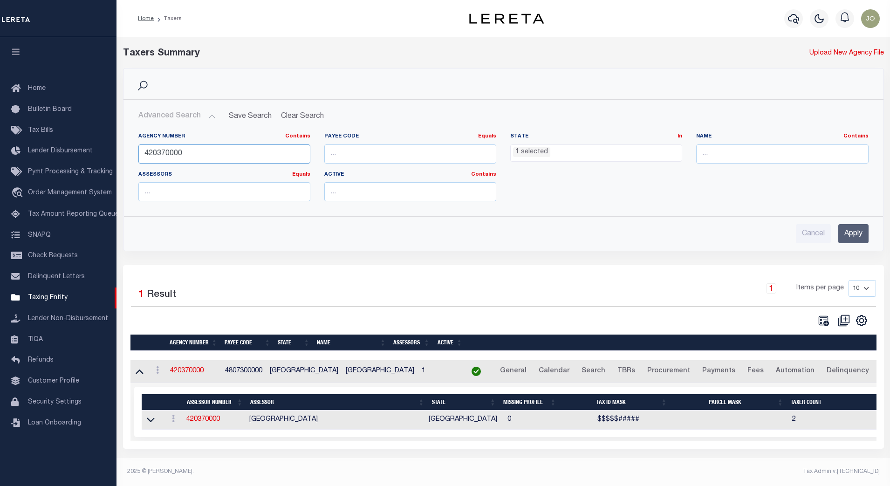
click at [261, 147] on input "420370000" at bounding box center [224, 153] width 172 height 19
click at [852, 232] on input "Apply" at bounding box center [853, 233] width 30 height 19
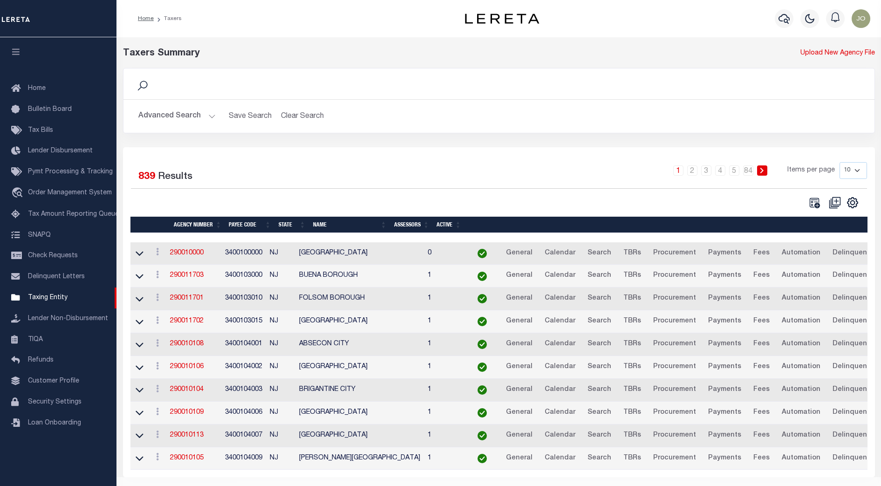
click at [349, 200] on div at bounding box center [315, 202] width 368 height 13
click at [140, 254] on icon at bounding box center [140, 253] width 8 height 10
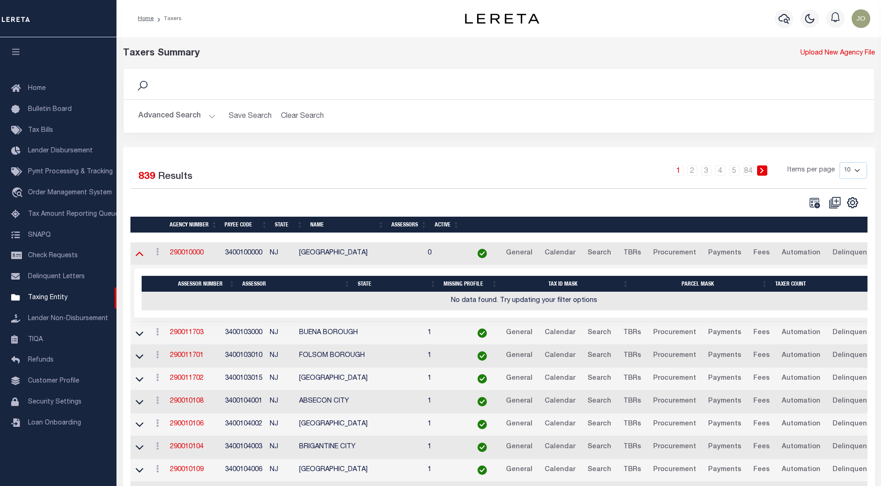
click at [141, 254] on icon at bounding box center [140, 253] width 8 height 10
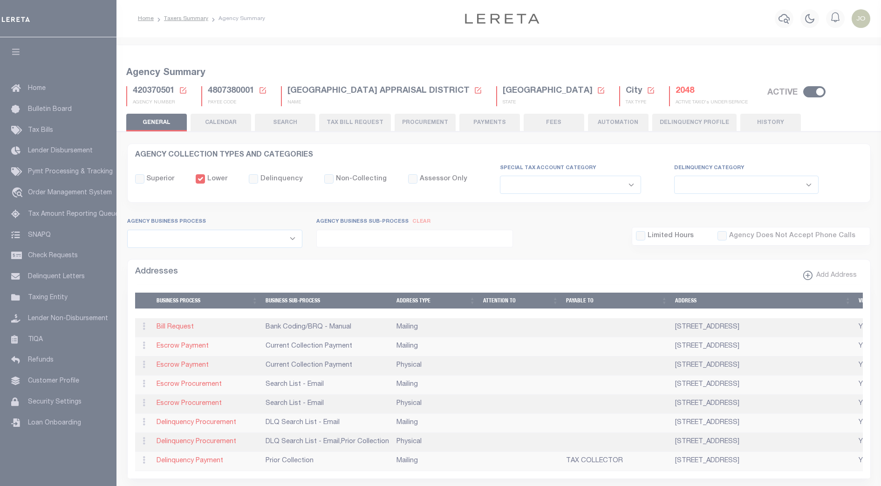
select select
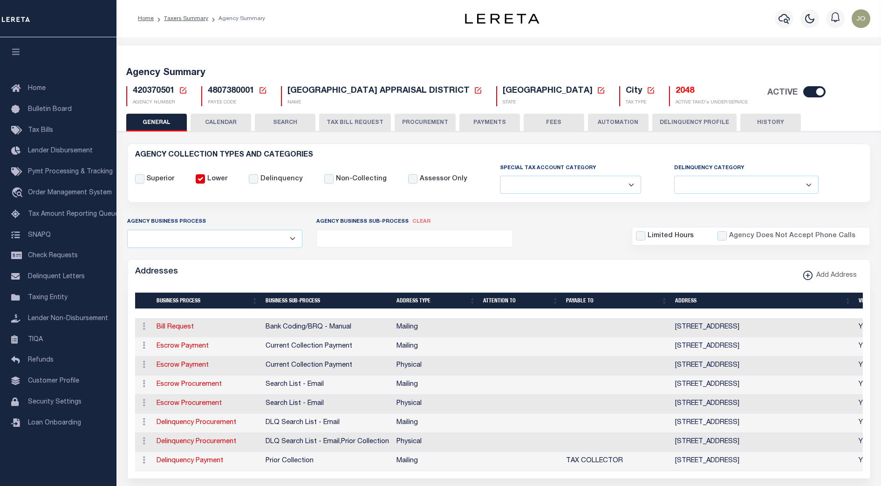
click at [229, 123] on button "CALENDAR" at bounding box center [221, 123] width 61 height 18
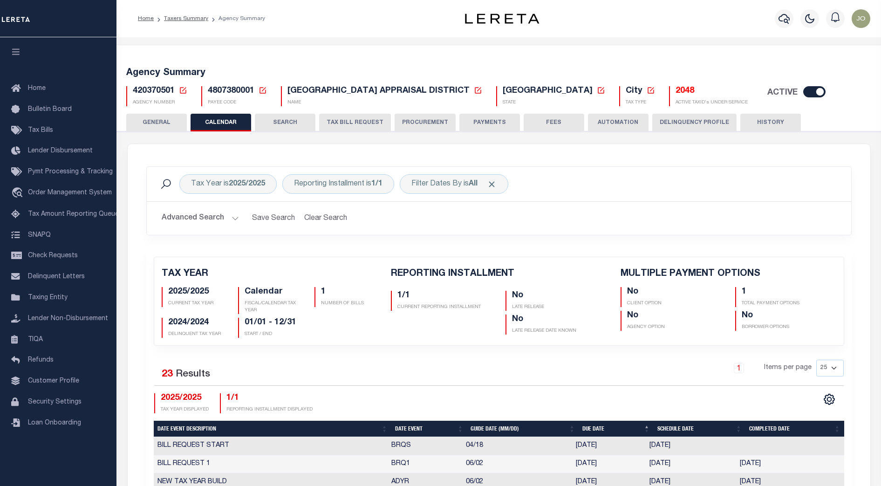
checkbox input "false"
type input "1"
click at [356, 122] on button "TAX BILL REQUEST" at bounding box center [355, 123] width 72 height 18
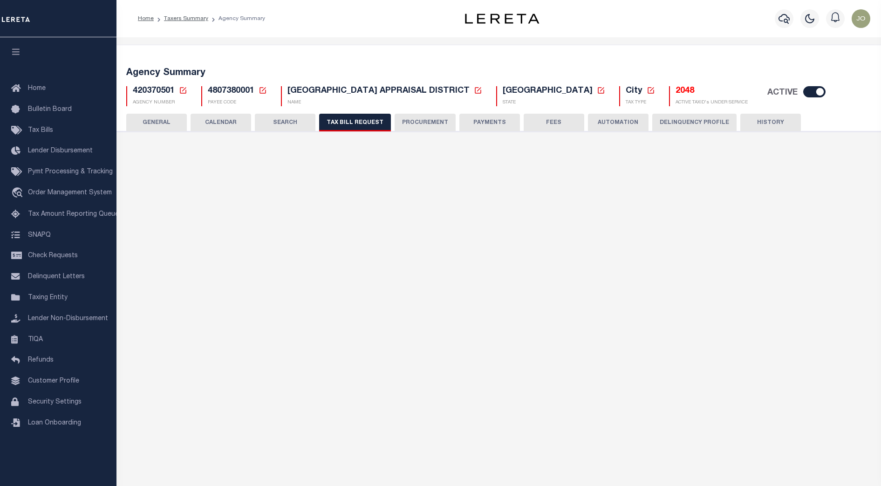
select select "26"
select select "22"
select select "false"
select select "1"
type input "2475"
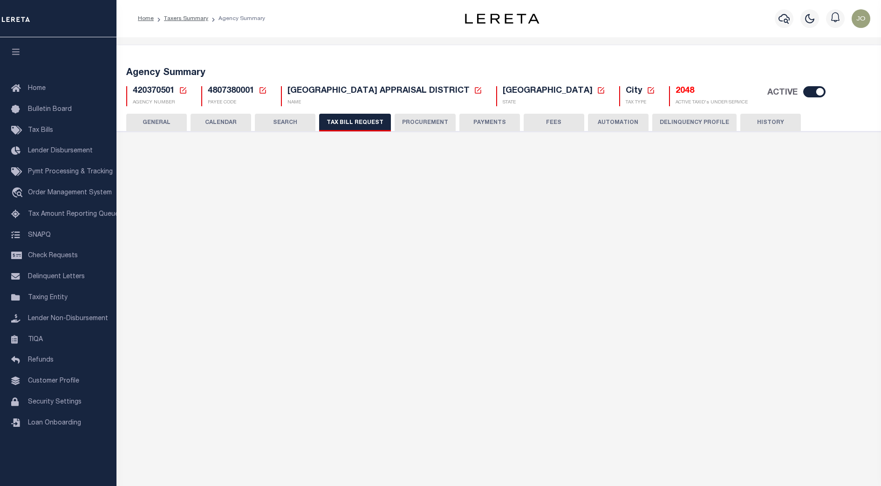
select select
select select "1"
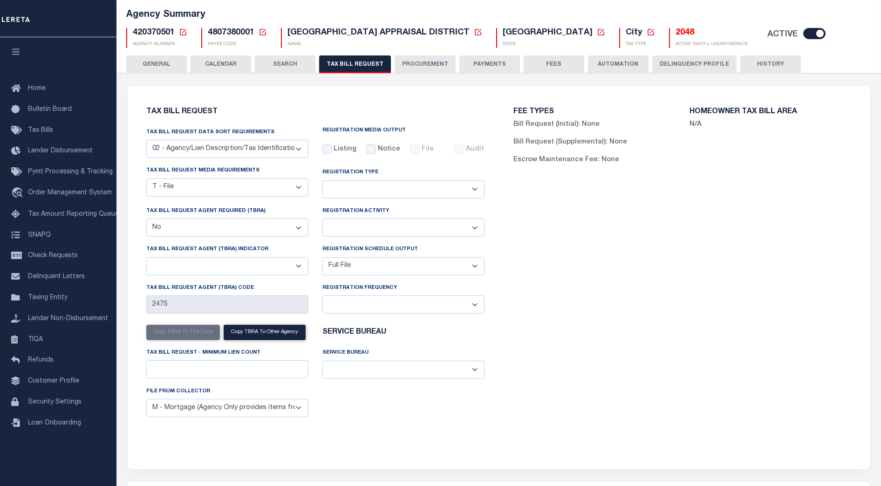
scroll to position [116, 0]
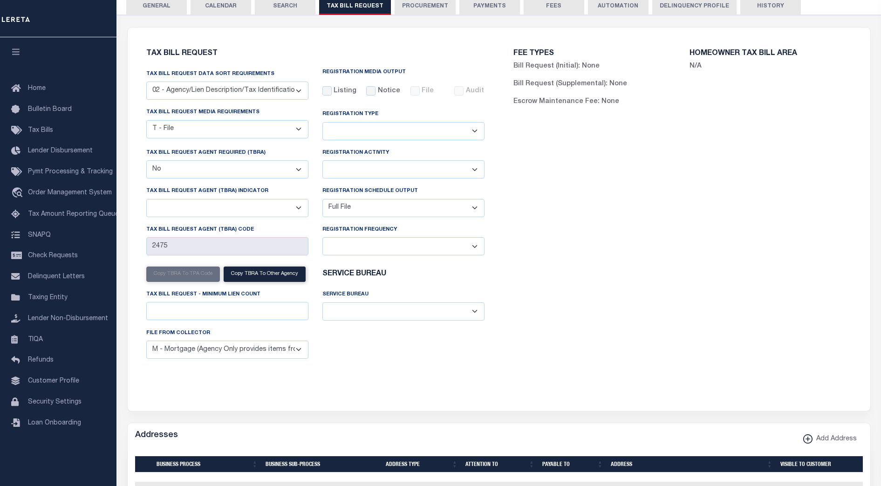
click at [512, 286] on div "FEE TYPES Bill Request (Initial): None Bill Request (Supplemental): None Escrow…" at bounding box center [682, 214] width 367 height 350
click at [525, 293] on div "FEE TYPES Bill Request (Initial): None Bill Request (Supplemental): None Escrow…" at bounding box center [682, 214] width 367 height 350
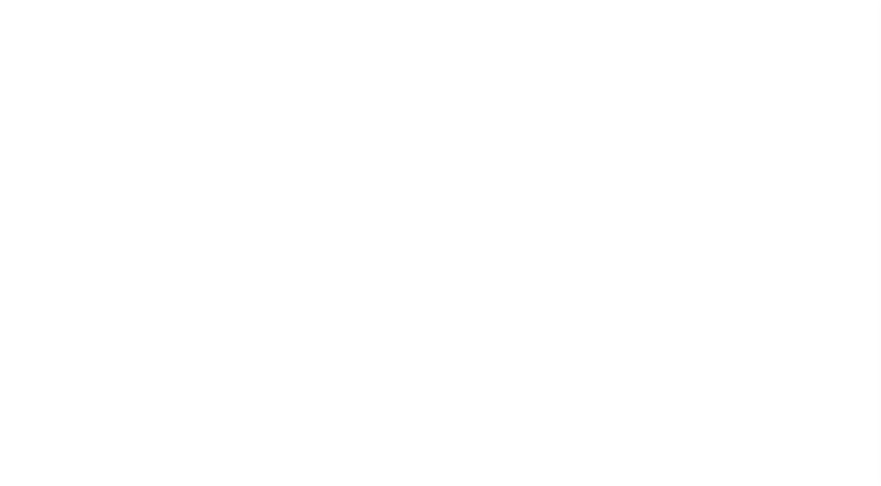
select select
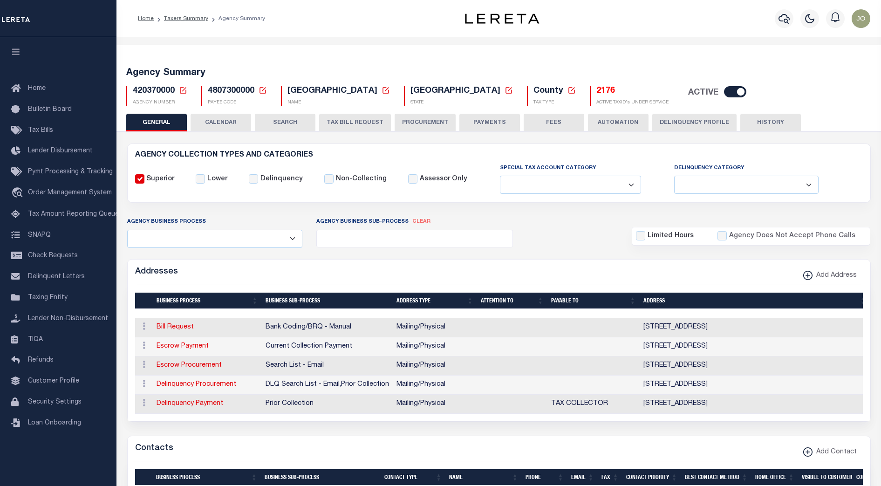
click at [340, 125] on button "TAX BILL REQUEST" at bounding box center [355, 123] width 72 height 18
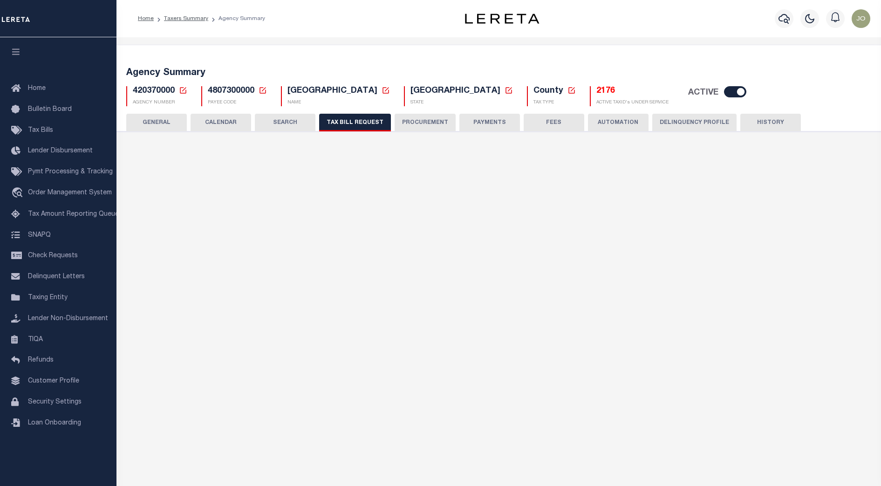
select select "29"
select select "22"
select select "false"
select select "1"
select select
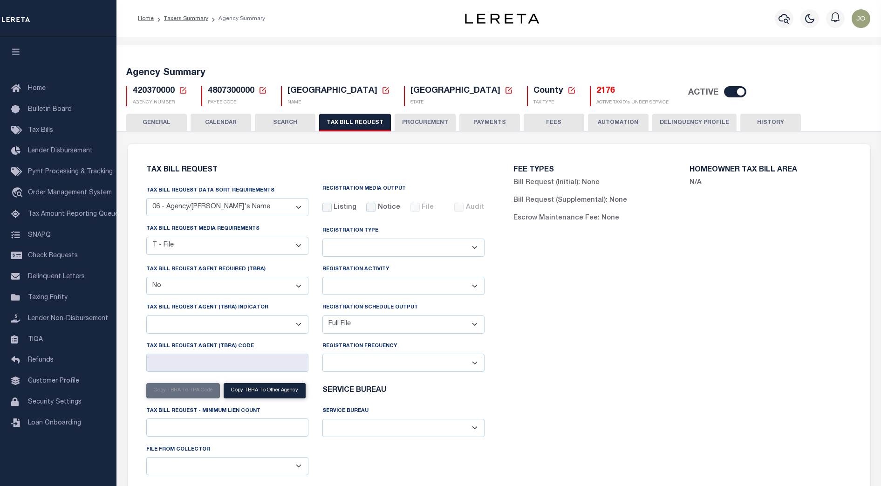
scroll to position [58, 0]
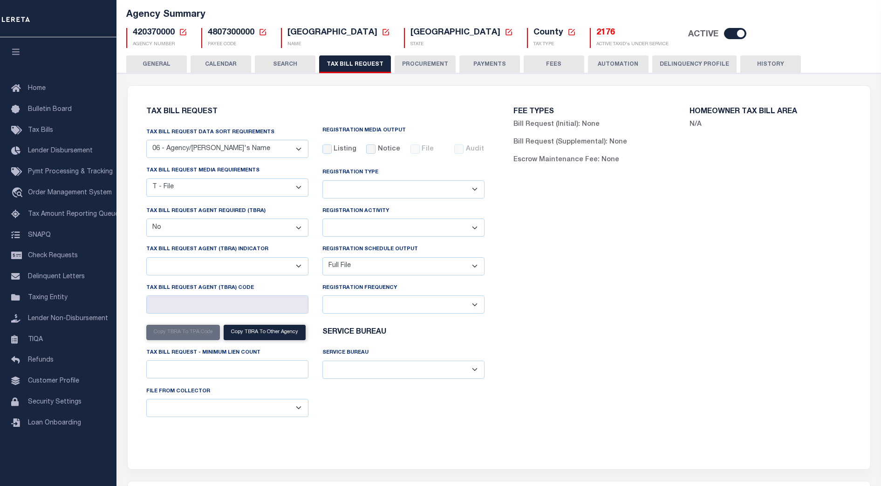
click at [531, 257] on div "FEE TYPES Bill Request (Initial): None Bill Request (Supplemental): None Escrow…" at bounding box center [682, 272] width 367 height 350
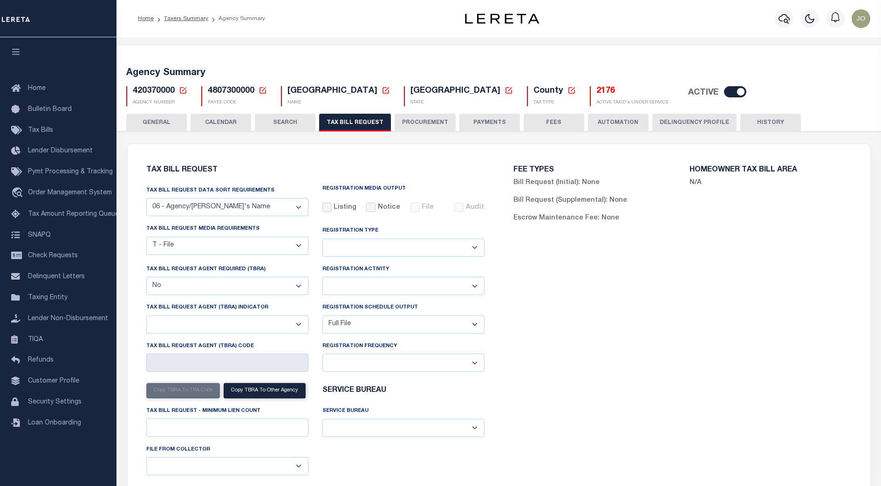
click at [525, 293] on div "FEE TYPES Bill Request (Initial): None Bill Request (Supplemental): None Escrow…" at bounding box center [682, 330] width 367 height 350
click at [506, 191] on div "FEE TYPES Bill Request (Initial): None Bill Request (Supplemental): None Escrow…" at bounding box center [682, 198] width 353 height 87
click at [501, 160] on div "FEE TYPES Bill Request (Initial): None Bill Request (Supplemental): None Escrow…" at bounding box center [682, 330] width 367 height 350
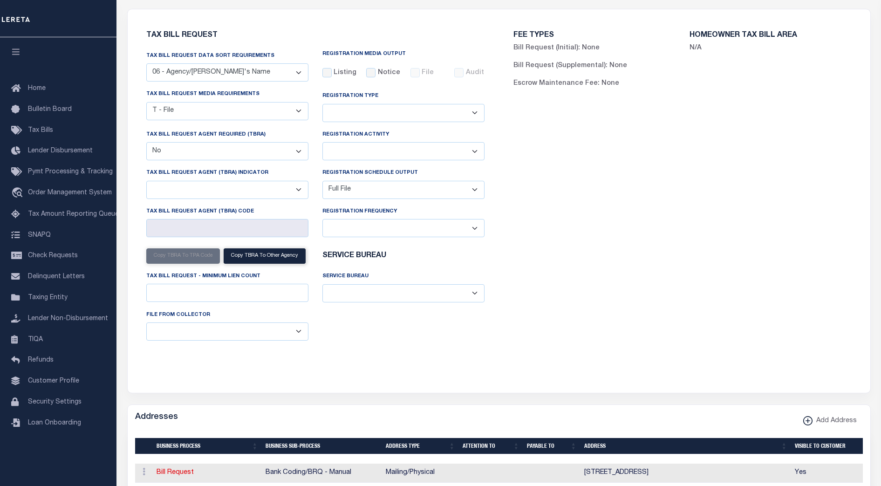
scroll to position [133, 0]
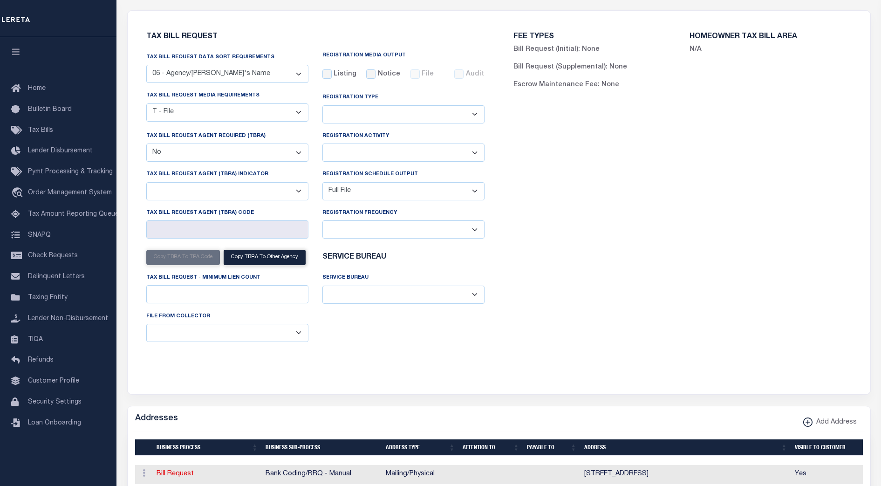
click at [578, 136] on div "FEE TYPES Bill Request (Initial): None Bill Request (Supplemental): None Escrow…" at bounding box center [682, 197] width 367 height 350
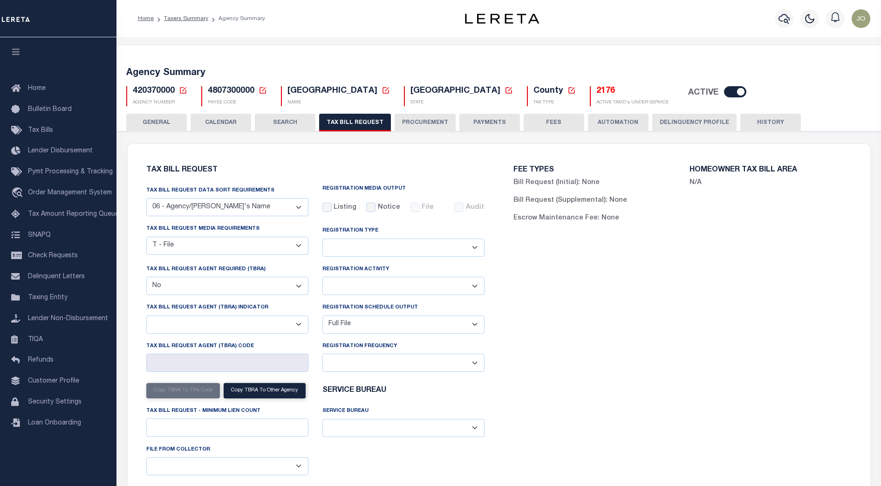
click at [578, 290] on div "FEE TYPES Bill Request (Initial): None Bill Request (Supplemental): None Escrow…" at bounding box center [682, 330] width 367 height 350
click at [557, 282] on div "FEE TYPES Bill Request (Initial): None Bill Request (Supplemental): None Escrow…" at bounding box center [682, 330] width 367 height 350
click at [593, 290] on div "FEE TYPES Bill Request (Initial): None Bill Request (Supplemental): None Escrow…" at bounding box center [682, 330] width 367 height 350
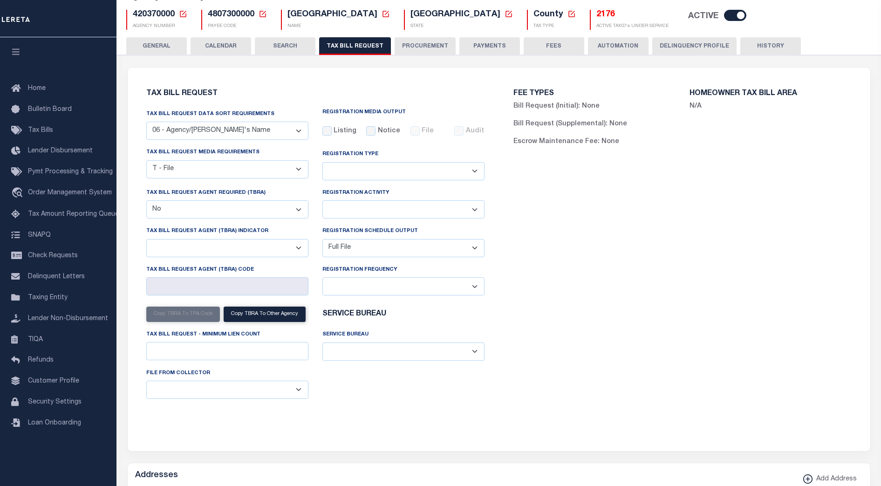
scroll to position [76, 0]
click at [681, 274] on div "FEE TYPES Bill Request (Initial): None Bill Request (Supplemental): None Escrow…" at bounding box center [682, 254] width 367 height 350
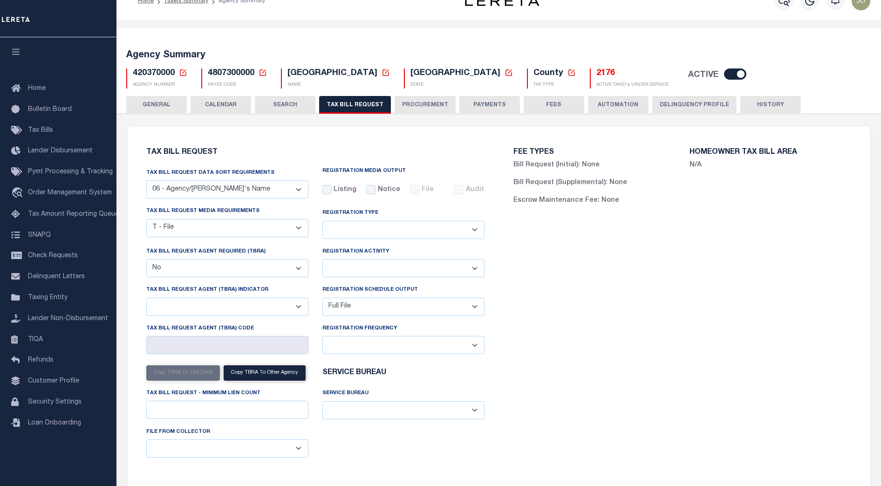
scroll to position [0, 0]
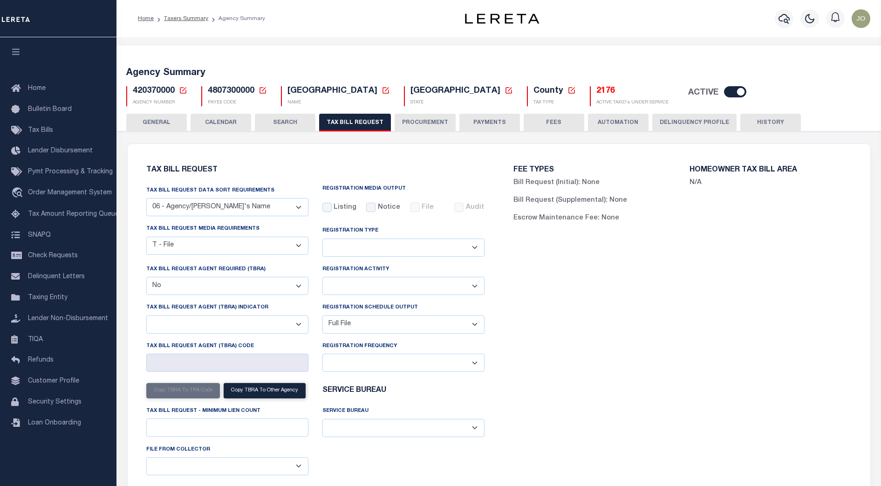
click at [302, 209] on select "01 - Agency/Tax Identification Number 02 - Agency/Lien Description/Tax Identifi…" at bounding box center [227, 207] width 162 height 18
click at [640, 339] on div "FEE TYPES Bill Request (Initial): None Bill Request (Supplemental): None Escrow…" at bounding box center [682, 330] width 367 height 350
click at [637, 332] on div "FEE TYPES Bill Request (Initial): None Bill Request (Supplemental): None Escrow…" at bounding box center [682, 330] width 367 height 350
click at [426, 125] on button "PROCUREMENT" at bounding box center [425, 123] width 61 height 18
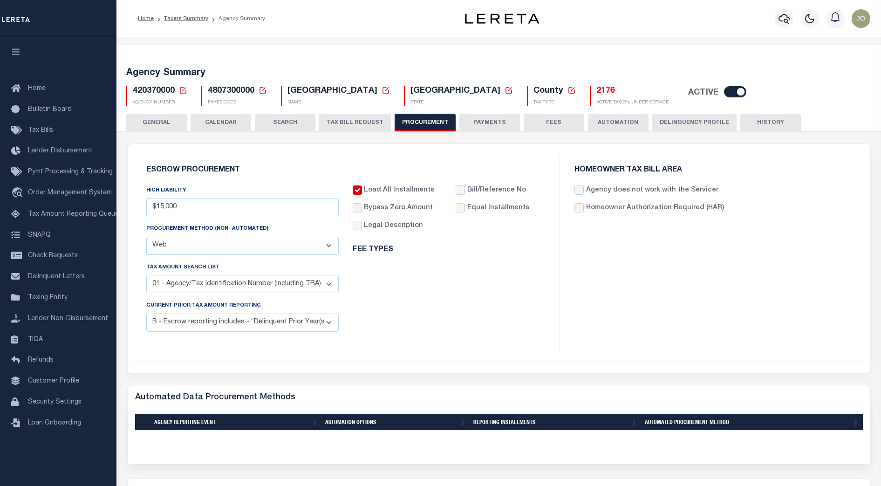
click at [488, 123] on button "PAYMENTS" at bounding box center [489, 123] width 61 height 18
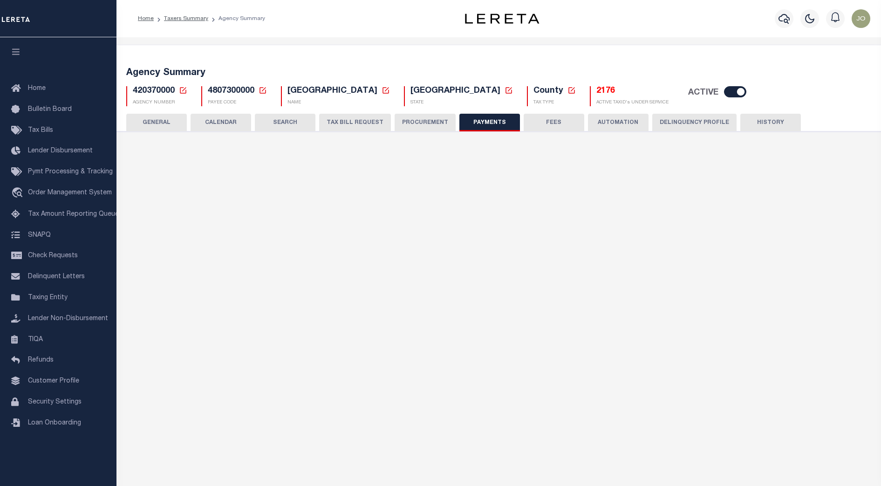
click at [339, 123] on button "TAX BILL REQUEST" at bounding box center [355, 123] width 72 height 18
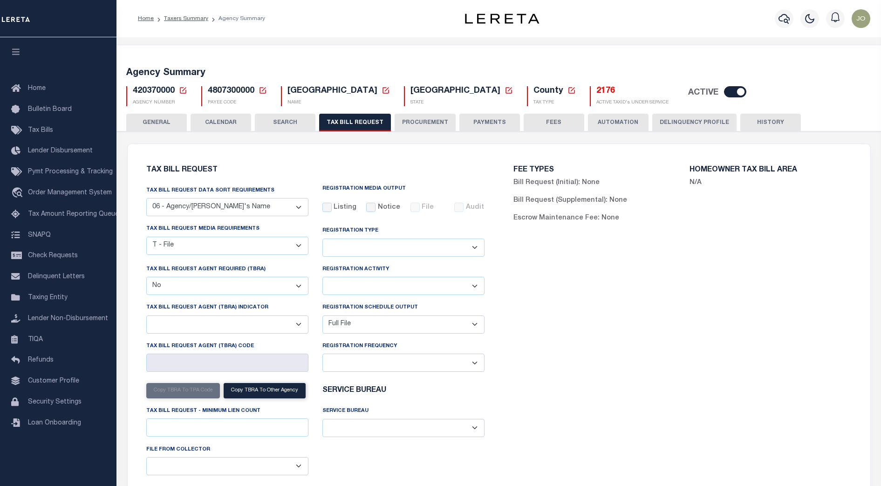
click at [539, 303] on div "FEE TYPES Bill Request (Initial): None Bill Request (Supplemental): None Escrow…" at bounding box center [682, 330] width 367 height 350
click at [413, 124] on button "PROCUREMENT" at bounding box center [425, 123] width 61 height 18
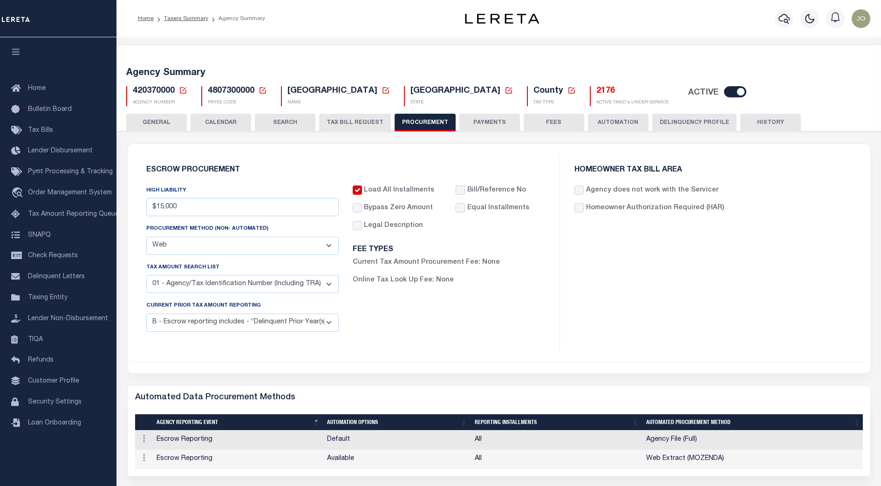
click at [483, 124] on button "PAYMENTS" at bounding box center [489, 123] width 61 height 18
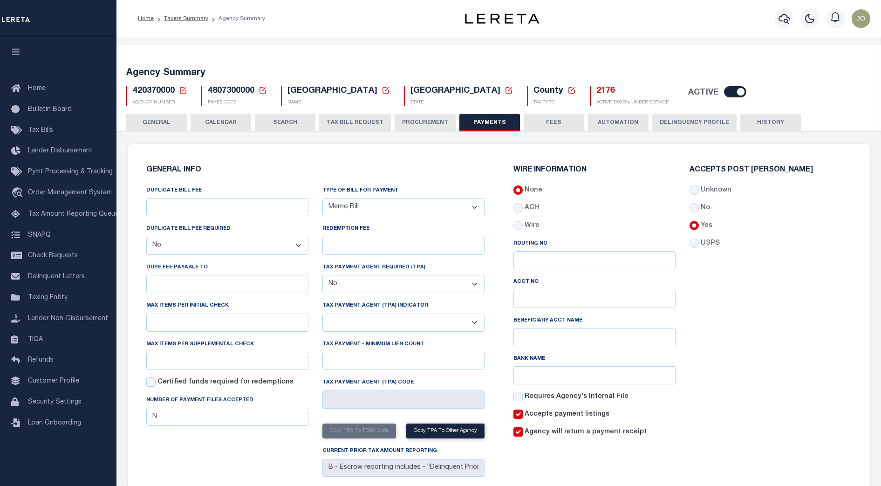
click at [416, 123] on button "PROCUREMENT" at bounding box center [425, 123] width 61 height 18
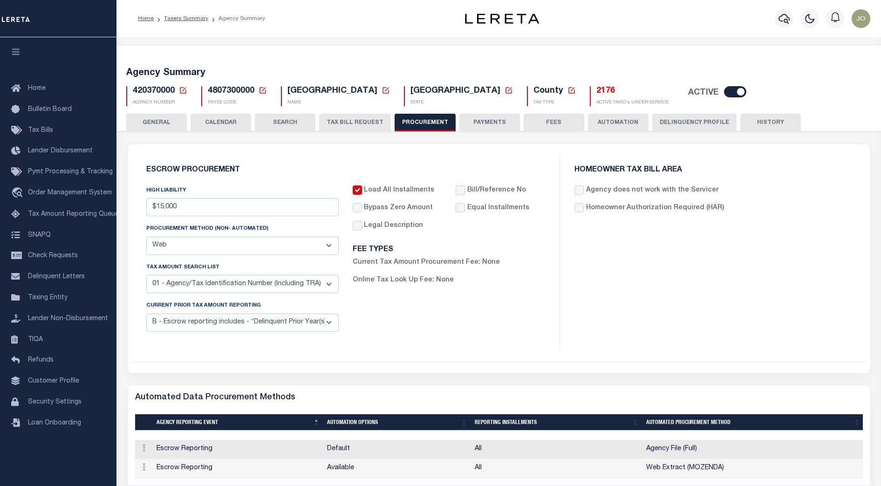
click at [339, 119] on button "TAX BILL REQUEST" at bounding box center [355, 123] width 72 height 18
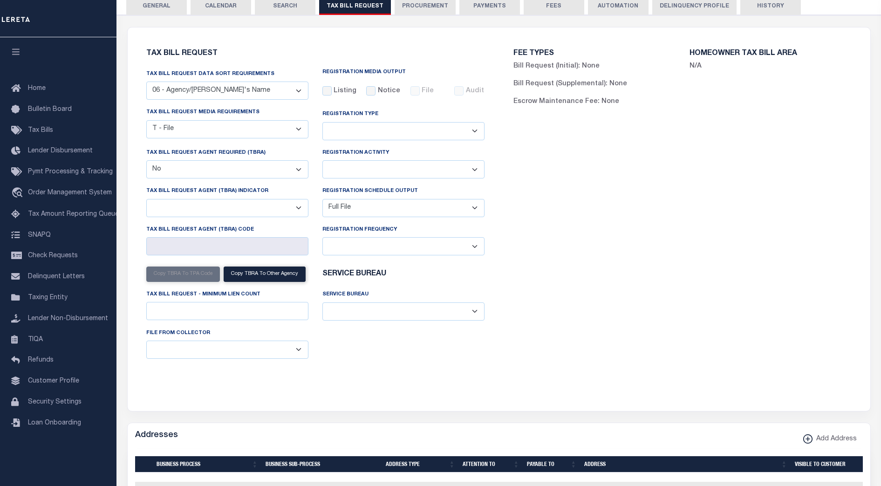
scroll to position [175, 0]
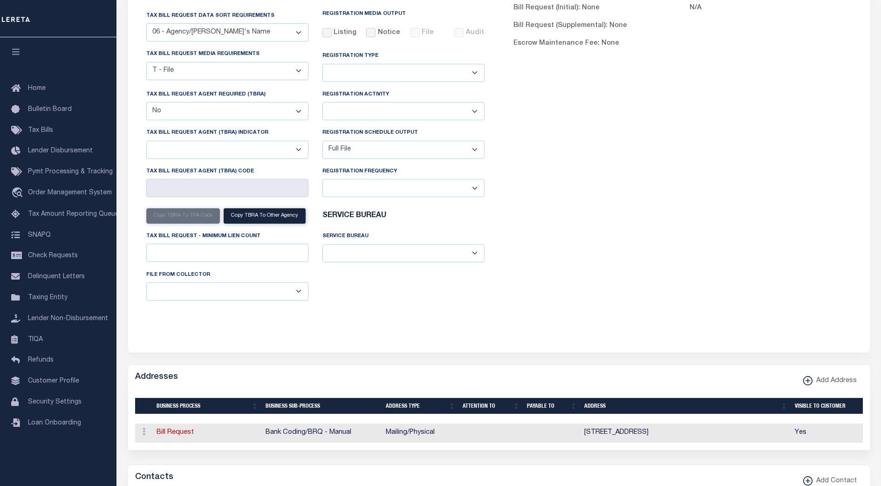
click at [585, 239] on div "FEE TYPES Bill Request (Initial): None Bill Request (Supplemental): None Escrow…" at bounding box center [682, 155] width 367 height 350
click at [391, 253] on select "ACC Taxes Ad Valorem Appraisal Assessments of the Southwest AutoAgent B & A Mun…" at bounding box center [403, 253] width 162 height 18
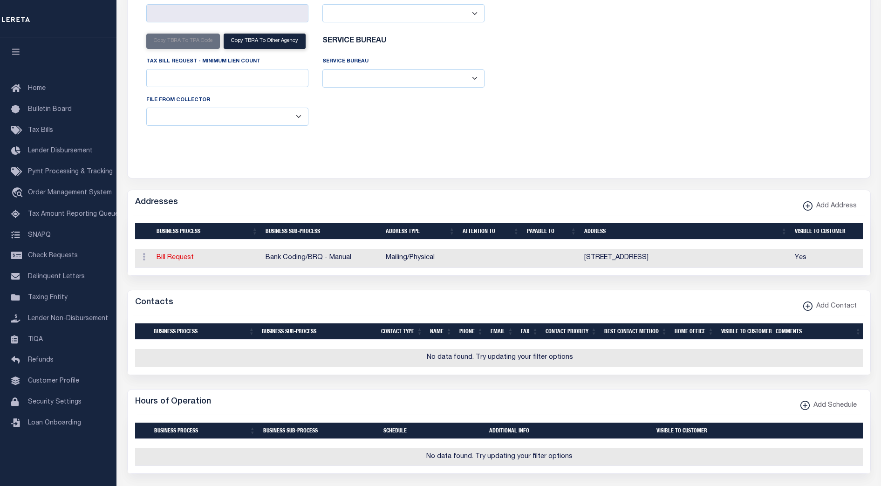
scroll to position [408, 0]
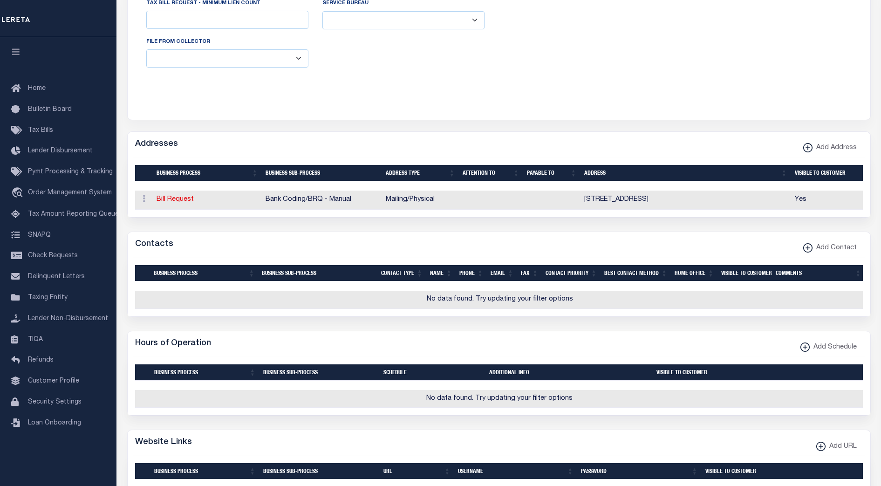
click at [521, 254] on div "Contacts Add Contact" at bounding box center [499, 245] width 743 height 26
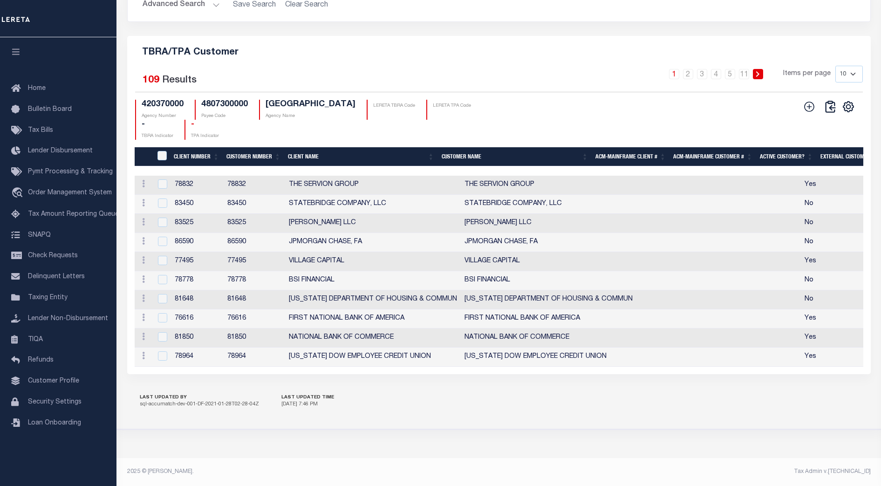
click at [311, 118] on div "420370000 Agency Number 4807300000 Payee Code CHEROKEE COUNTY Agency Name LERET…" at bounding box center [317, 120] width 364 height 40
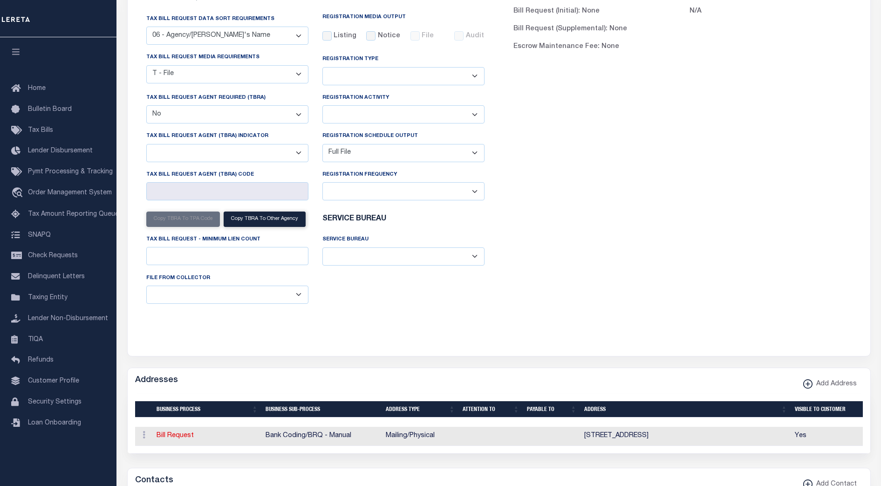
scroll to position [0, 0]
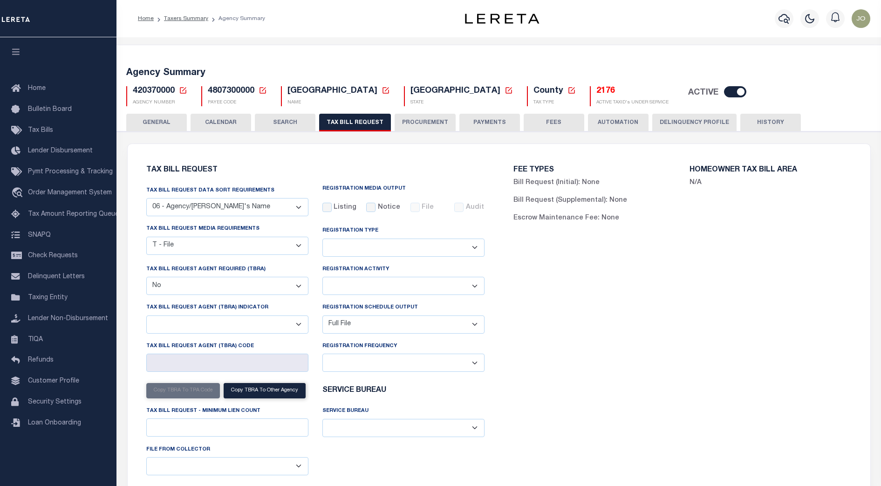
click at [496, 209] on div "Tax Bill Request Tax Bill Request Data Sort Requirements 01 - Agency/Tax Identi…" at bounding box center [315, 330] width 367 height 350
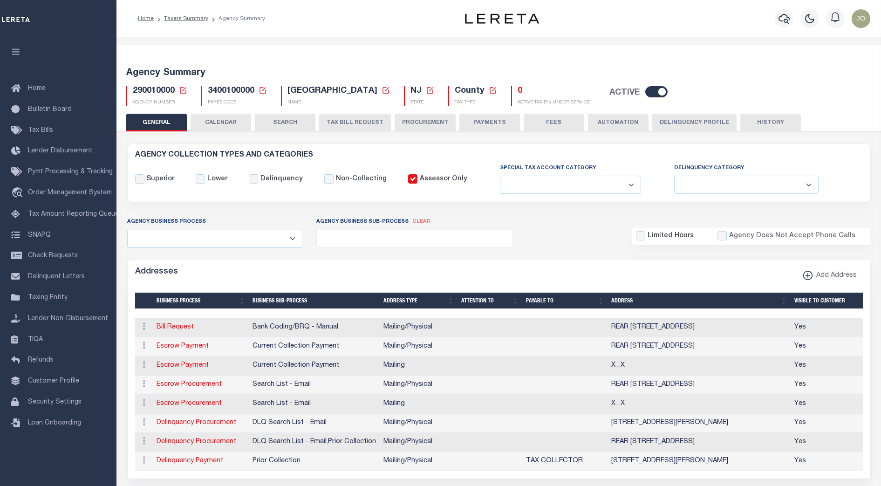
select select
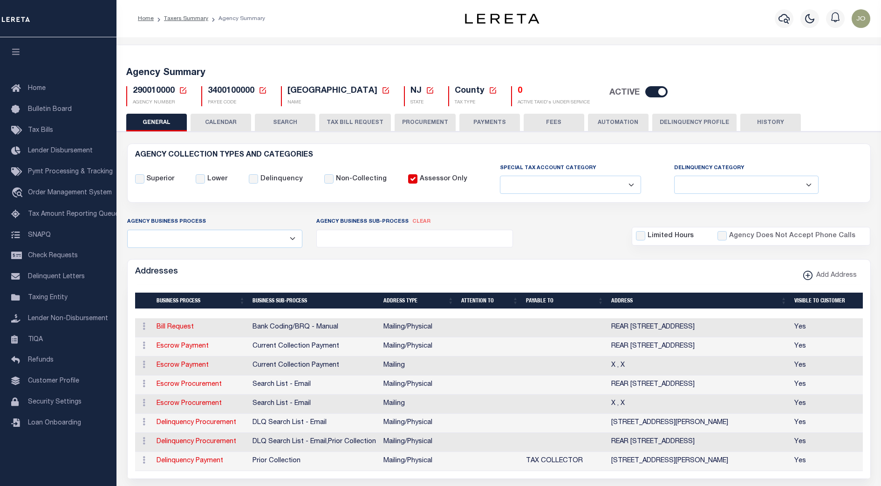
click at [347, 119] on button "TAX BILL REQUEST" at bounding box center [355, 123] width 72 height 18
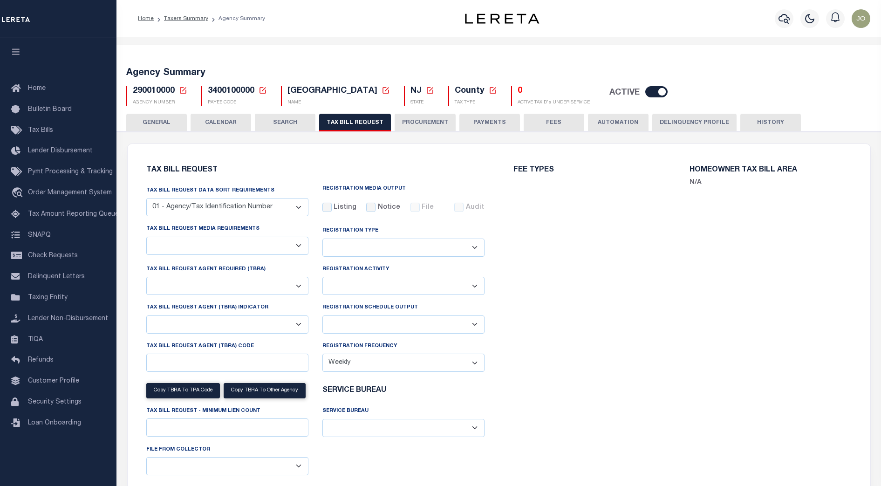
select select "27"
checkbox input "false"
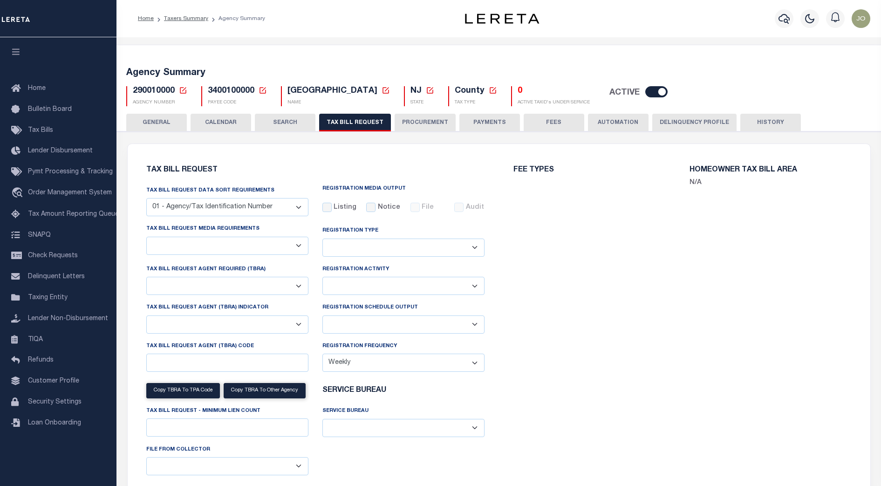
select select "20"
select select "true"
select select "13"
type input "597"
select select
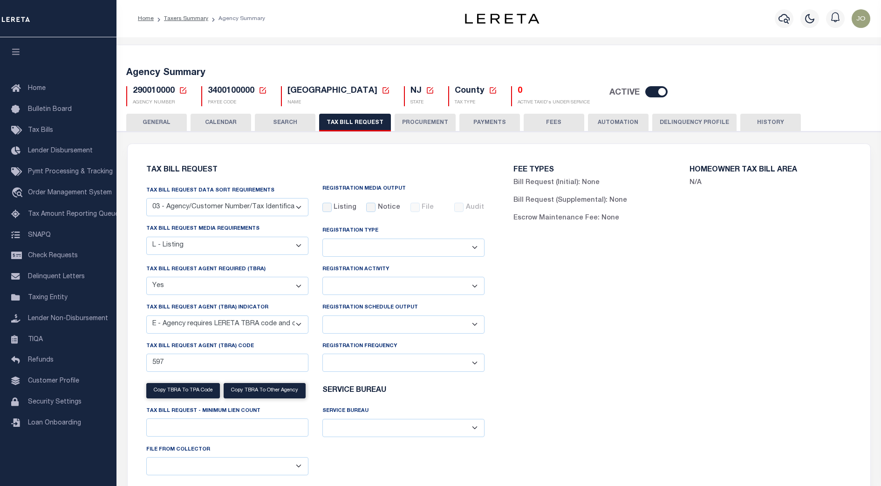
click at [506, 268] on div "FEE TYPES Bill Request (Initial): None Bill Request (Supplemental): None Escrow…" at bounding box center [682, 330] width 367 height 350
click at [512, 270] on div "FEE TYPES Bill Request (Initial): None Bill Request (Supplemental): None Escrow…" at bounding box center [682, 330] width 367 height 350
click at [311, 174] on h6 "Tax Bill Request" at bounding box center [315, 170] width 338 height 8
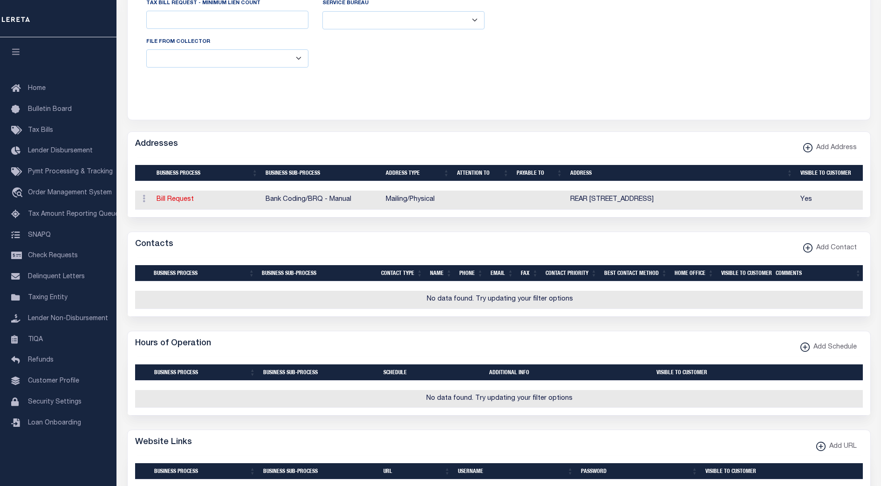
scroll to position [233, 0]
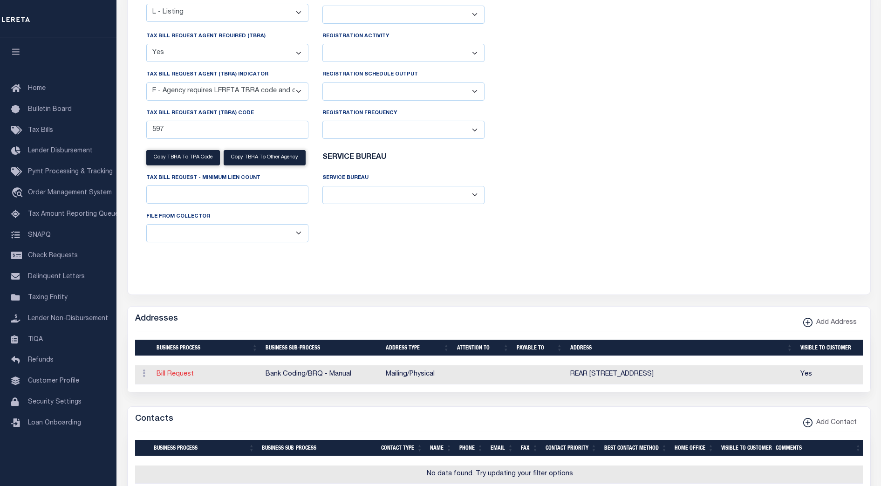
click at [172, 377] on link "Bill Request" at bounding box center [175, 374] width 37 height 7
select select "1"
checkbox input "false"
select select
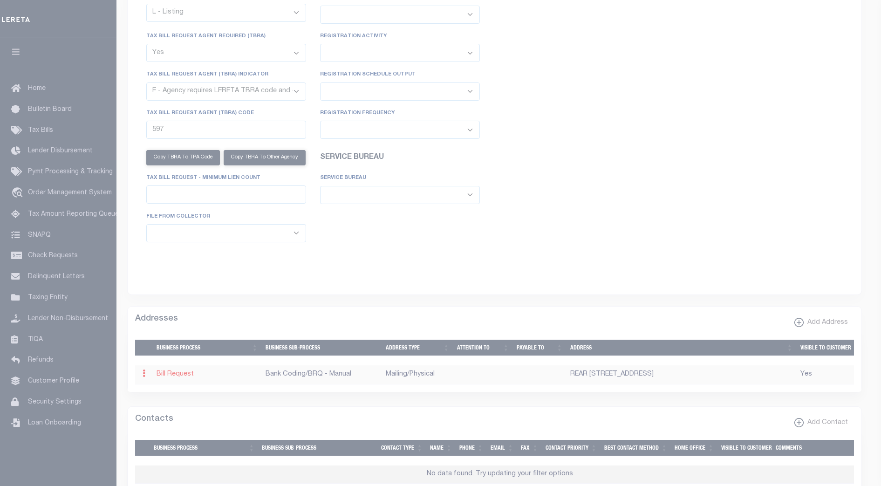
type input "REAR 2214 WOODCREST DR"
type input "JOHNSTOWN"
select select "PA"
type input "15905"
select select "5"
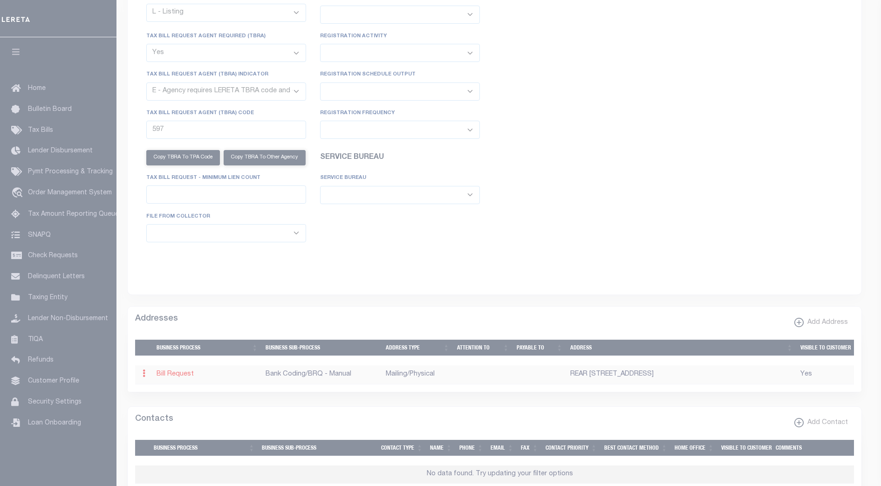
checkbox input "true"
select select "2"
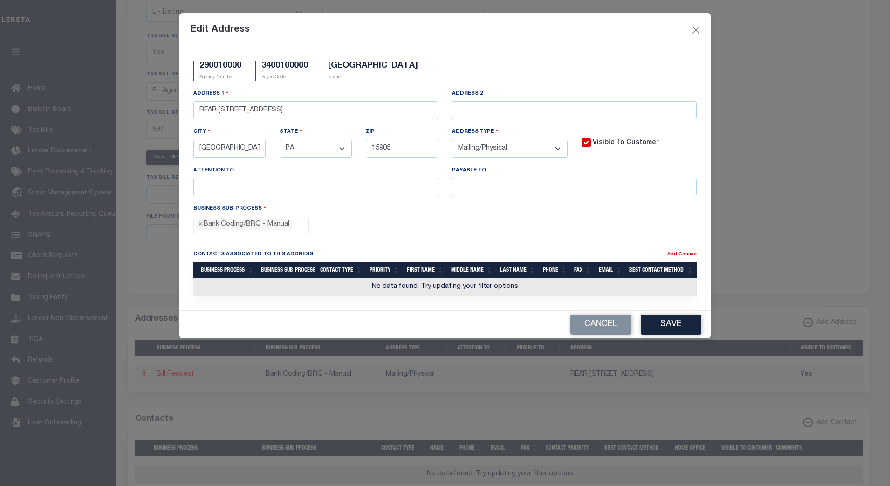
click at [594, 221] on div "Business Process - Select - Automation Bill Request Delinquency Payment Delinqu…" at bounding box center [444, 223] width 517 height 38
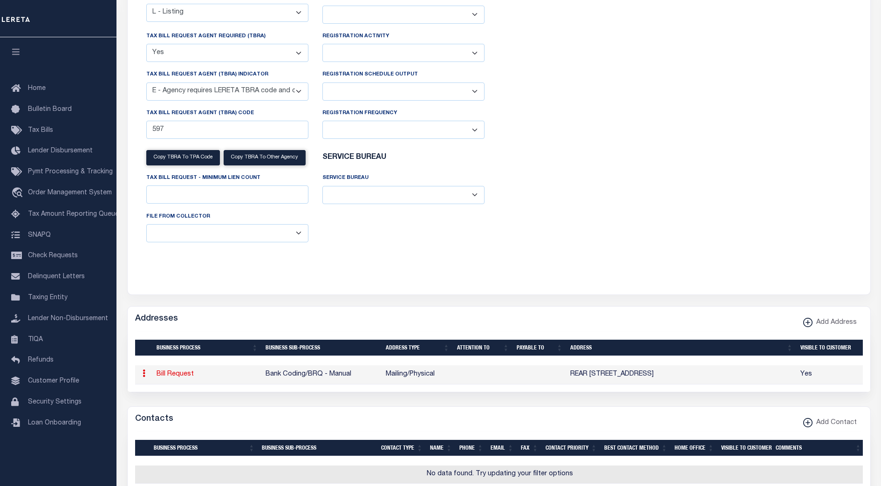
click at [592, 221] on div "FEE TYPES Bill Request (Initial): None Bill Request (Supplemental): None Escrow…" at bounding box center [682, 97] width 367 height 350
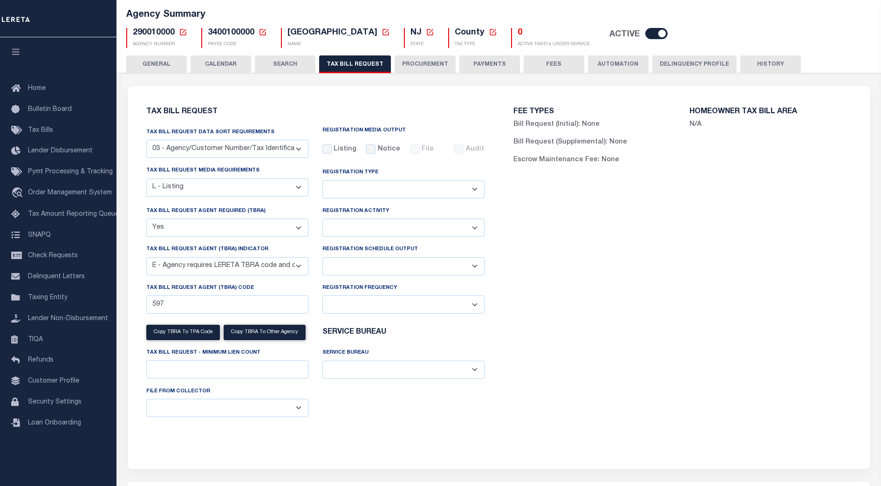
scroll to position [0, 0]
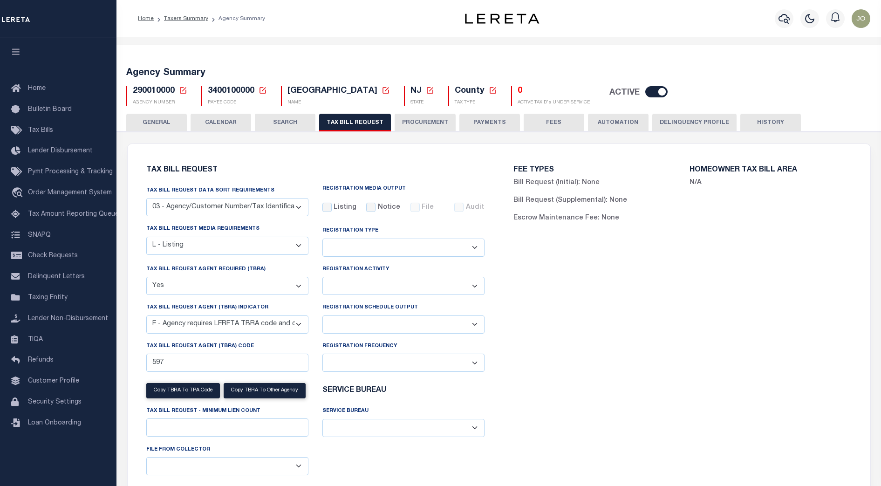
click at [482, 128] on button "PAYMENTS" at bounding box center [489, 123] width 61 height 18
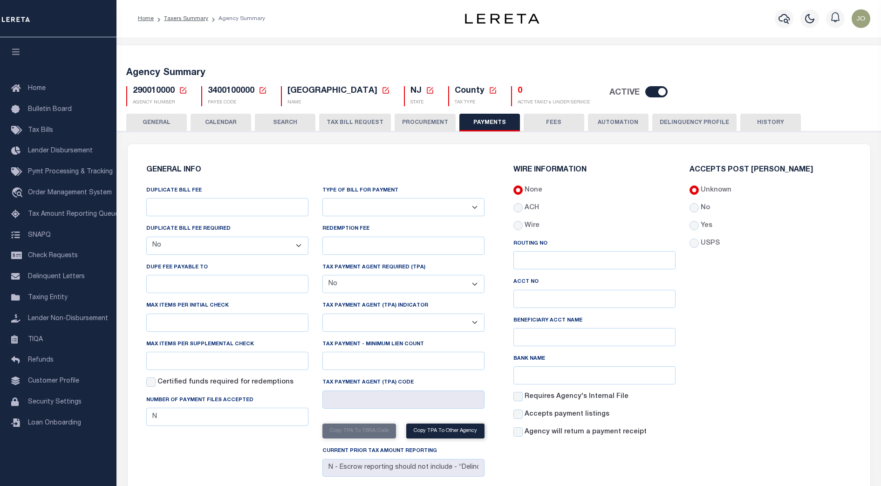
click at [354, 124] on button "TAX BILL REQUEST" at bounding box center [355, 123] width 72 height 18
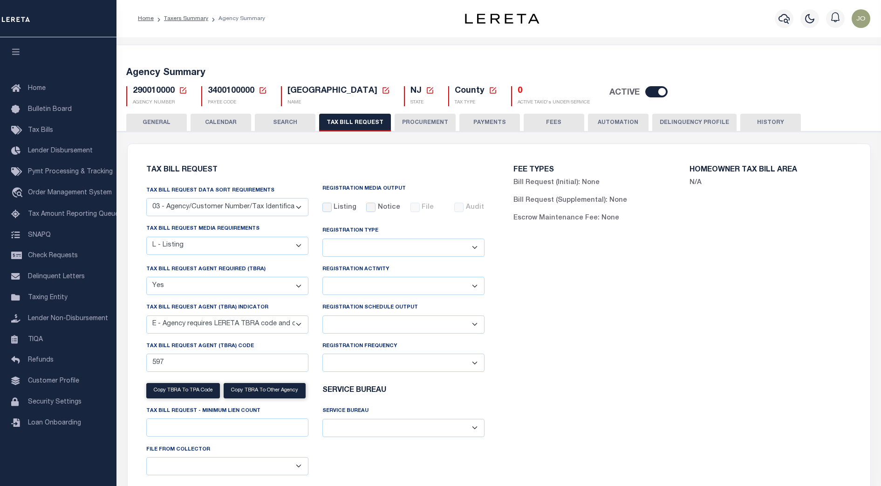
click at [484, 171] on h6 "Tax Bill Request" at bounding box center [315, 170] width 338 height 8
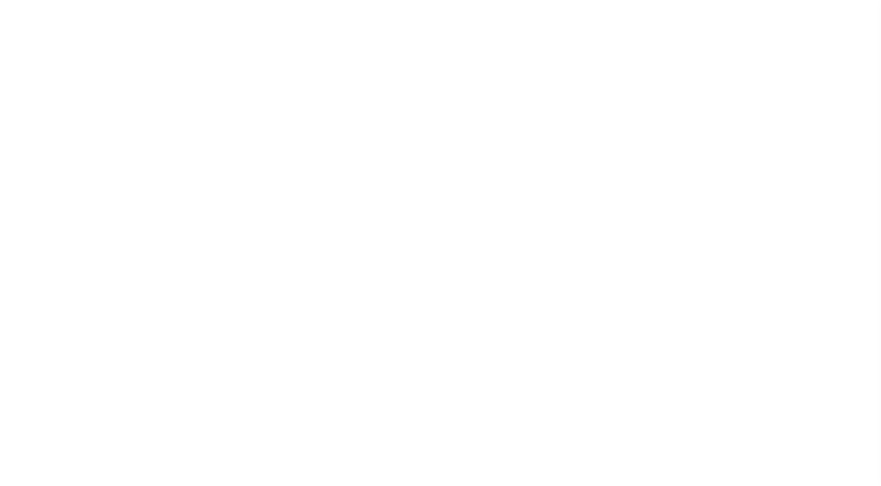
select select
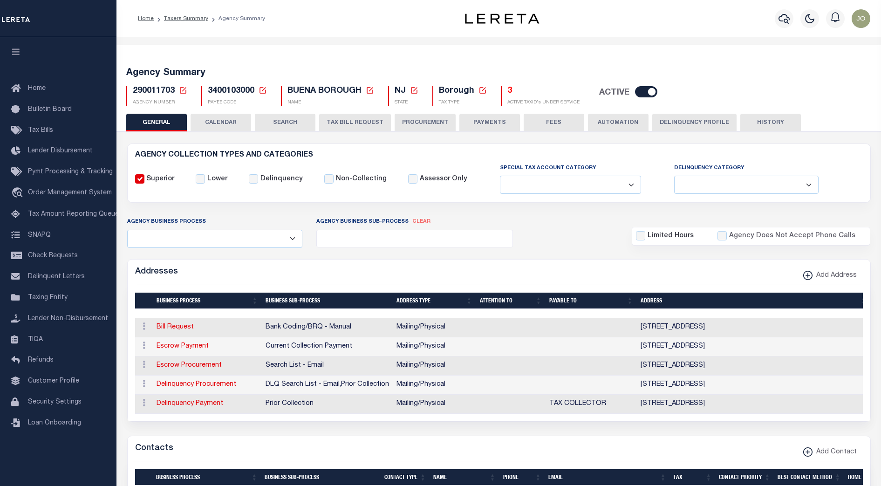
click at [341, 118] on button "TAX BILL REQUEST" at bounding box center [355, 123] width 72 height 18
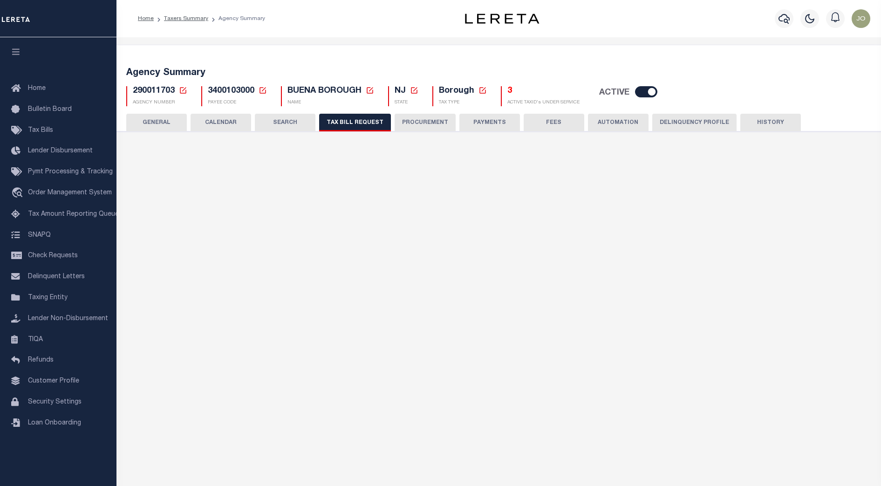
select select "27"
checkbox input "false"
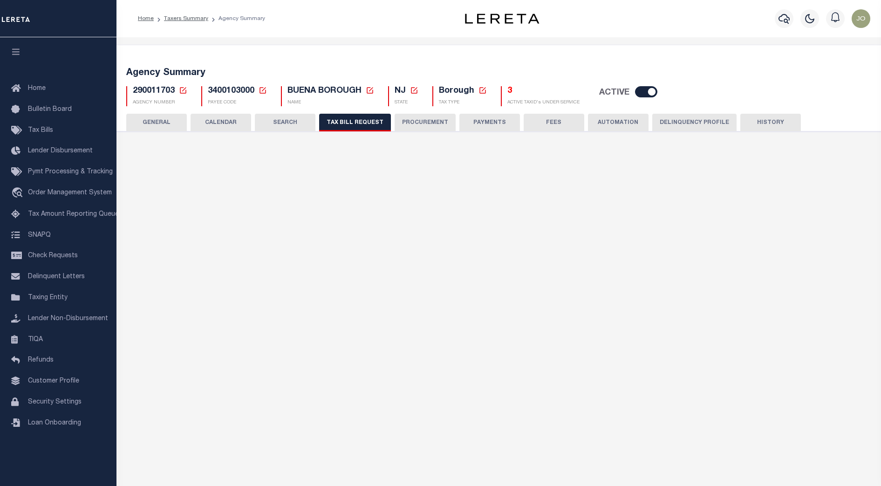
select select "23"
select select "true"
select select "13"
type input "00597"
select select
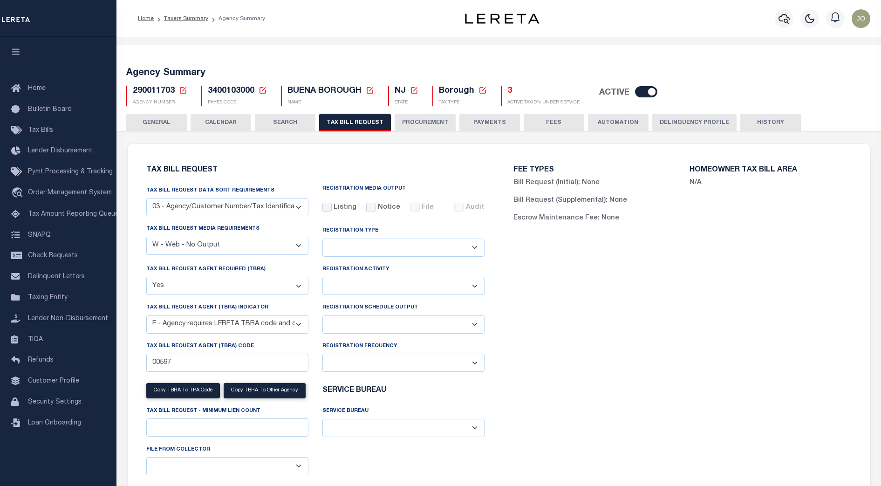
click at [500, 170] on div "FEE TYPES Bill Request (Initial): None Bill Request (Supplemental): None Escrow…" at bounding box center [682, 330] width 367 height 350
click at [499, 183] on div "FEE TYPES Bill Request (Initial): None Bill Request (Supplemental): None Escrow…" at bounding box center [682, 330] width 367 height 350
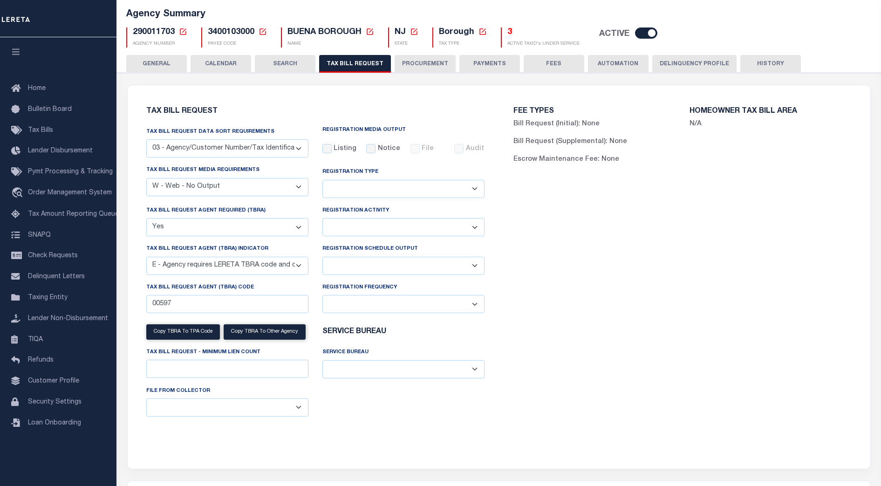
click at [583, 216] on div "FEE TYPES Bill Request (Initial): None Bill Request (Supplemental): None Escrow…" at bounding box center [682, 271] width 367 height 350
click at [544, 229] on div "FEE TYPES Bill Request (Initial): None Bill Request (Supplemental): None Escrow…" at bounding box center [682, 271] width 367 height 350
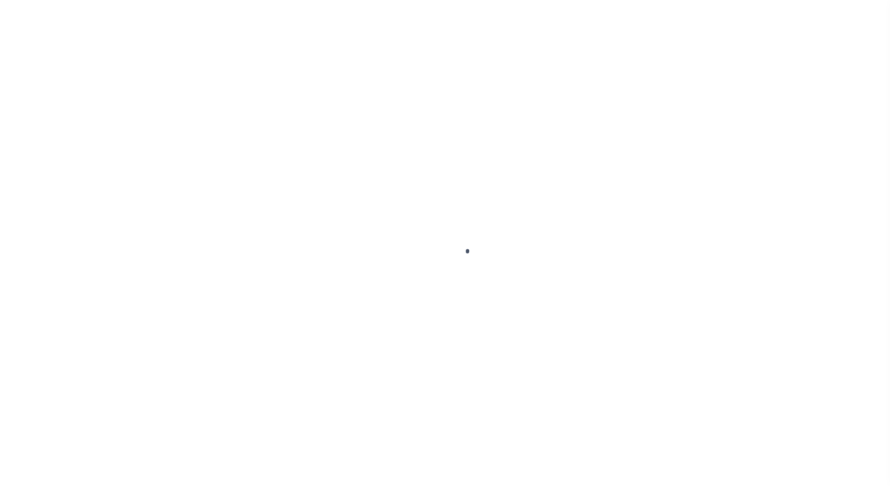
select select
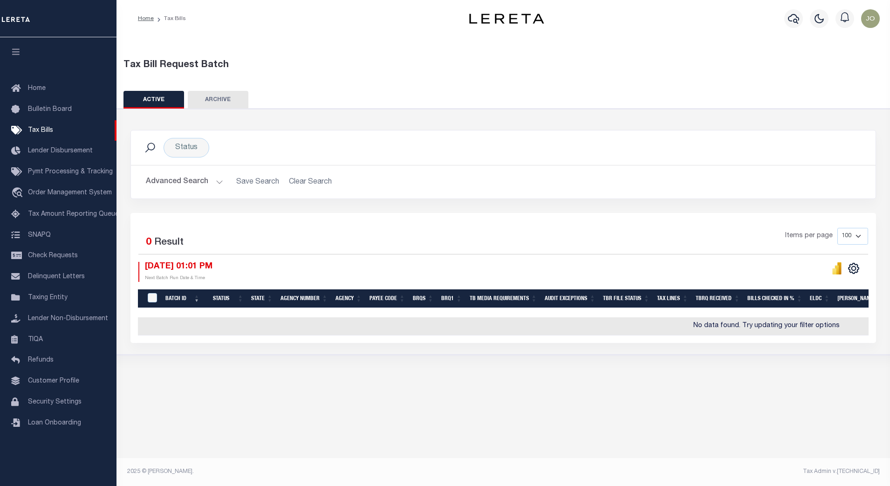
click at [299, 186] on h2 "Advanced Search Save Search Clear Search TaxBillBatches_dynamictable_____Defaul…" at bounding box center [503, 182] width 730 height 18
click at [205, 182] on button "Advanced Search" at bounding box center [184, 182] width 77 height 18
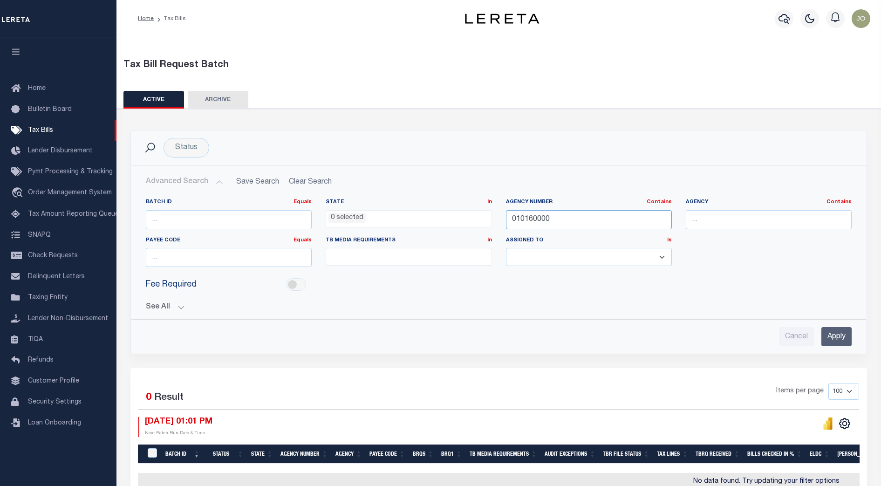
click at [536, 221] on input "010160000" at bounding box center [589, 219] width 166 height 19
click at [841, 334] on input "Apply" at bounding box center [836, 336] width 30 height 19
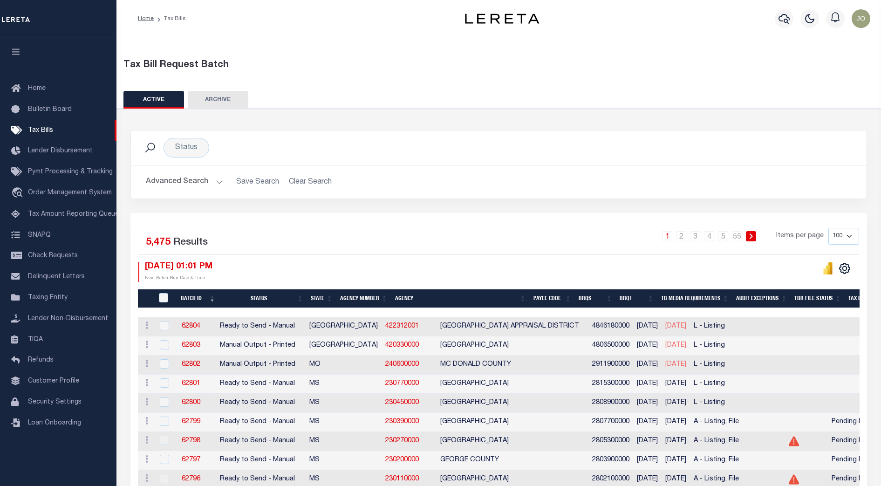
click at [200, 184] on button "Advanced Search" at bounding box center [184, 182] width 77 height 18
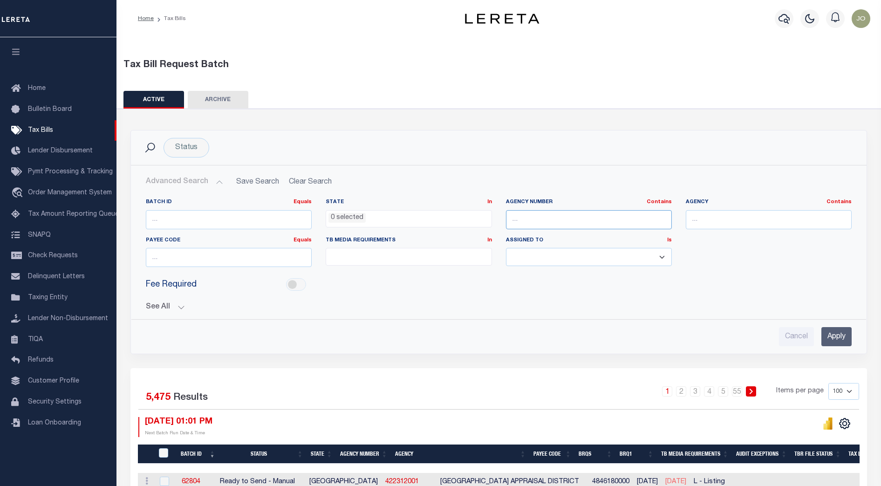
click at [555, 223] on input "text" at bounding box center [589, 219] width 166 height 19
paste input "130020000"
type input "130020000"
click at [840, 336] on input "Apply" at bounding box center [836, 336] width 30 height 19
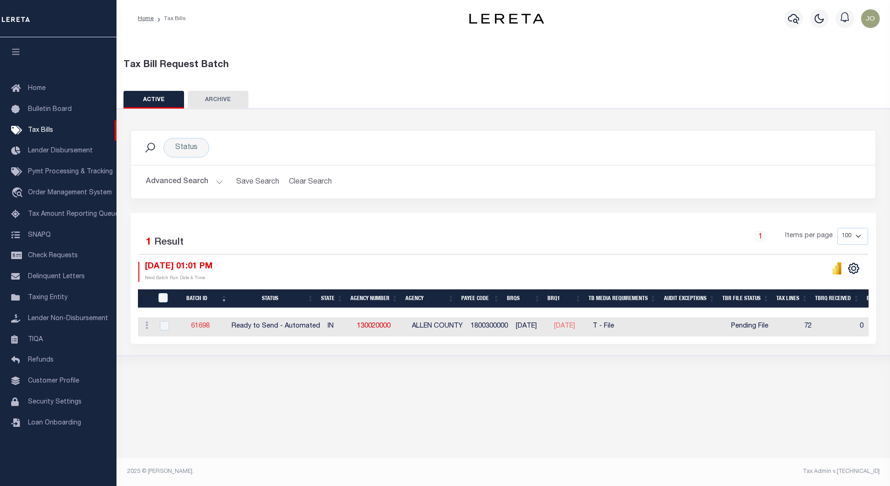
click at [210, 325] on link "61698" at bounding box center [200, 326] width 19 height 7
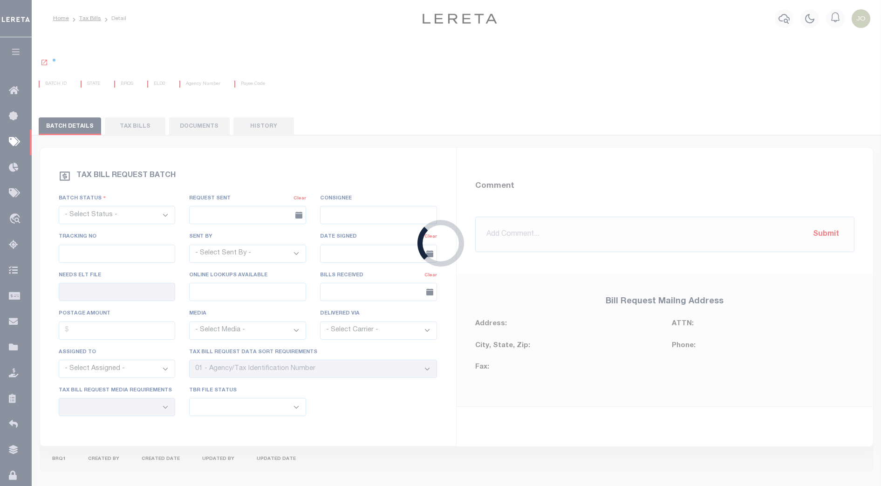
select select "RTA"
type input "No"
type input "Yes"
select select "22"
select select "1"
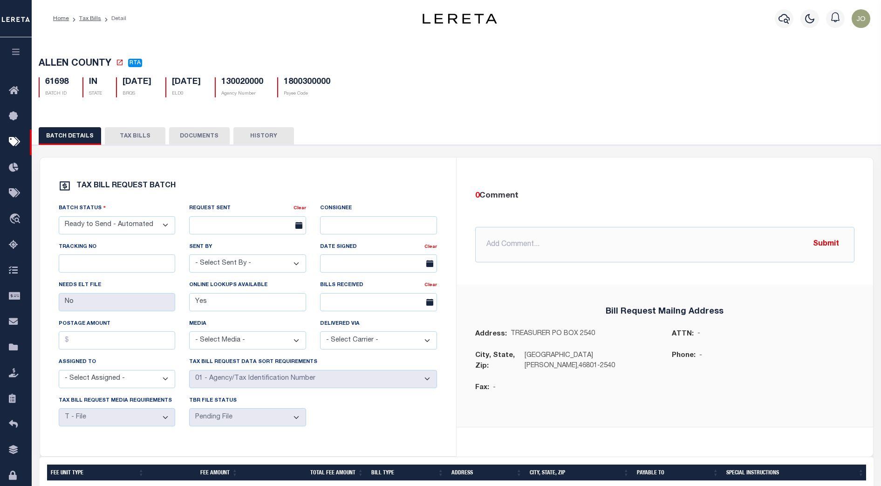
click at [130, 142] on button "TAX BILLS" at bounding box center [135, 136] width 61 height 18
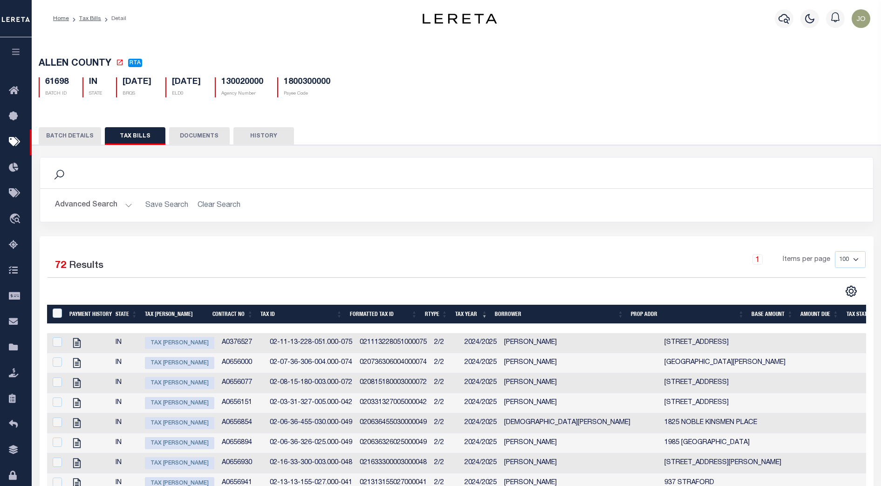
click at [341, 372] on td "02-07-36-306-004.000-074" at bounding box center [311, 363] width 90 height 20
checkbox input "true"
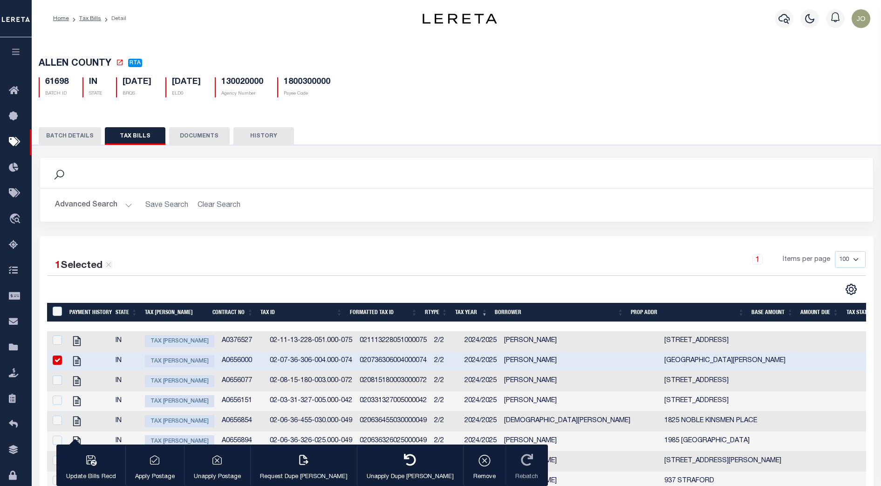
scroll to position [1129, 0]
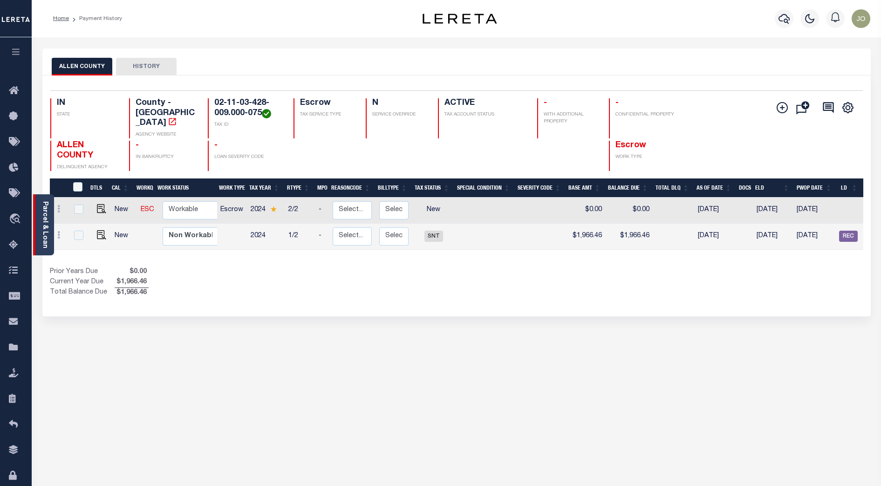
click at [49, 223] on div "Parcel & Loan" at bounding box center [43, 224] width 21 height 61
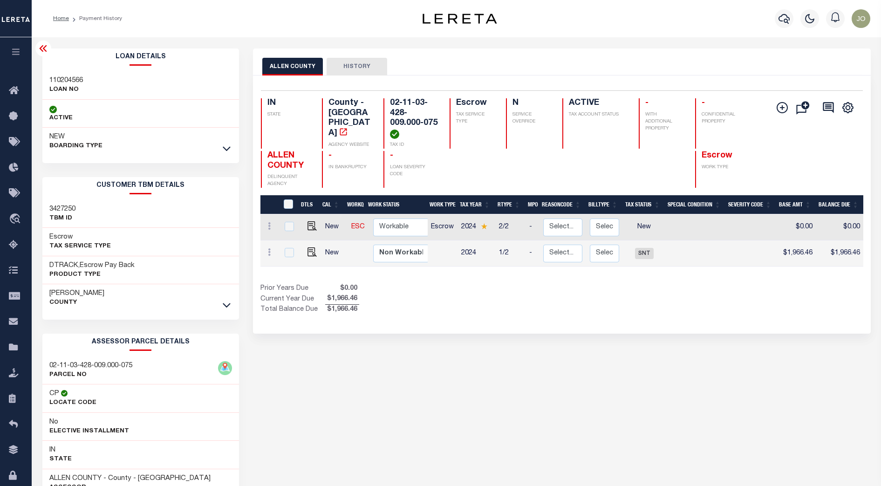
scroll to position [58, 0]
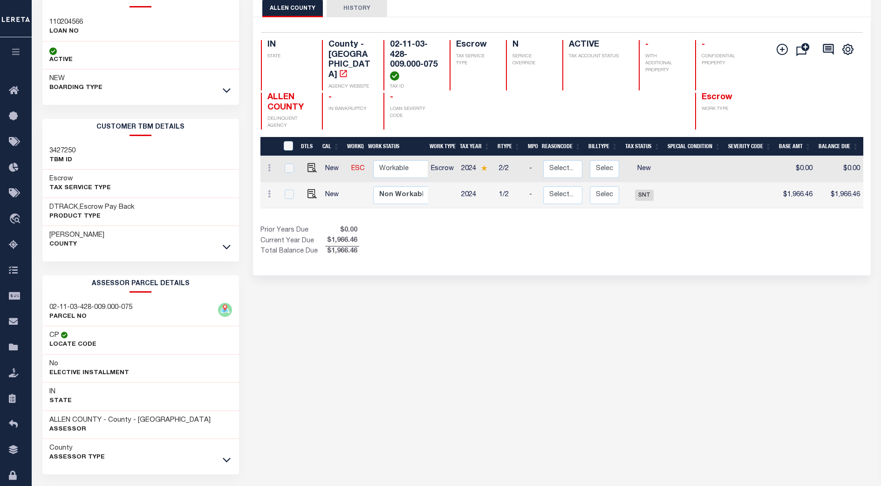
click at [70, 148] on h3 "3427250" at bounding box center [62, 150] width 26 height 9
copy h3 "3427250"
click at [458, 332] on div "ALLEN COUNTY HISTORY Selected 2 Results" at bounding box center [562, 253] width 632 height 526
drag, startPoint x: 133, startPoint y: 307, endPoint x: 48, endPoint y: 303, distance: 85.8
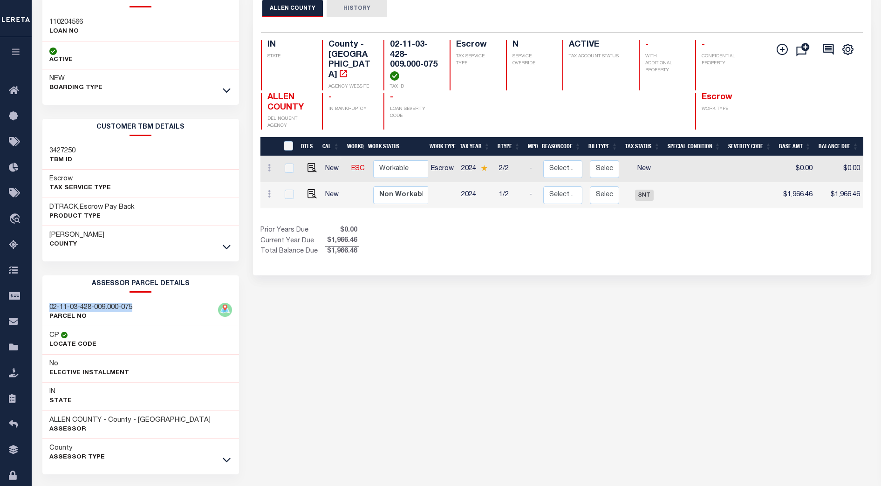
click at [48, 303] on div "02-11-03-428-009.000-075 PARCEL NO" at bounding box center [140, 312] width 197 height 28
click at [404, 344] on div "ALLEN COUNTY HISTORY Selected 2 Results" at bounding box center [562, 253] width 632 height 526
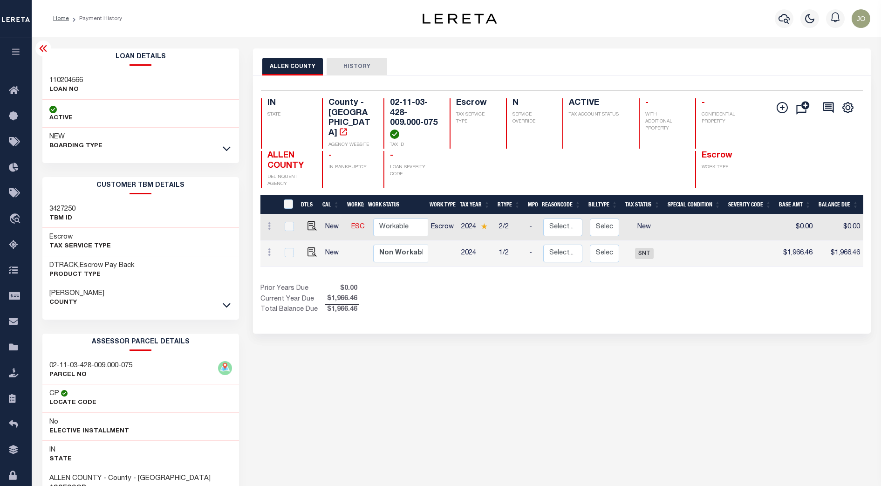
click at [692, 318] on div "Selected 2 Results 1 Items per page 25 50 100 IN STATE TAX ID N" at bounding box center [562, 204] width 618 height 258
